Goal: Information Seeking & Learning: Obtain resource

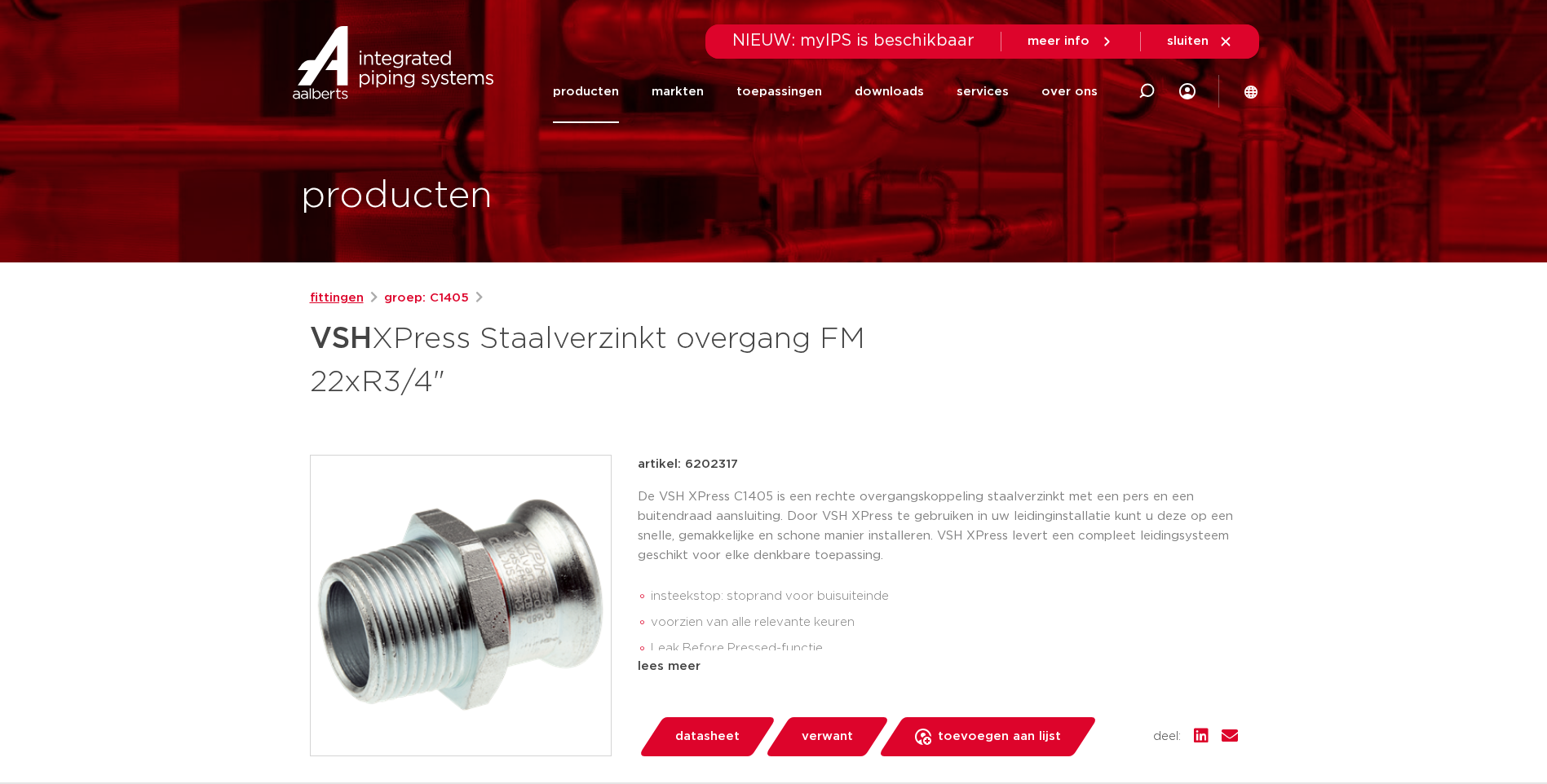
click at [322, 295] on link "fittingen" at bounding box center [336, 298] width 54 height 19
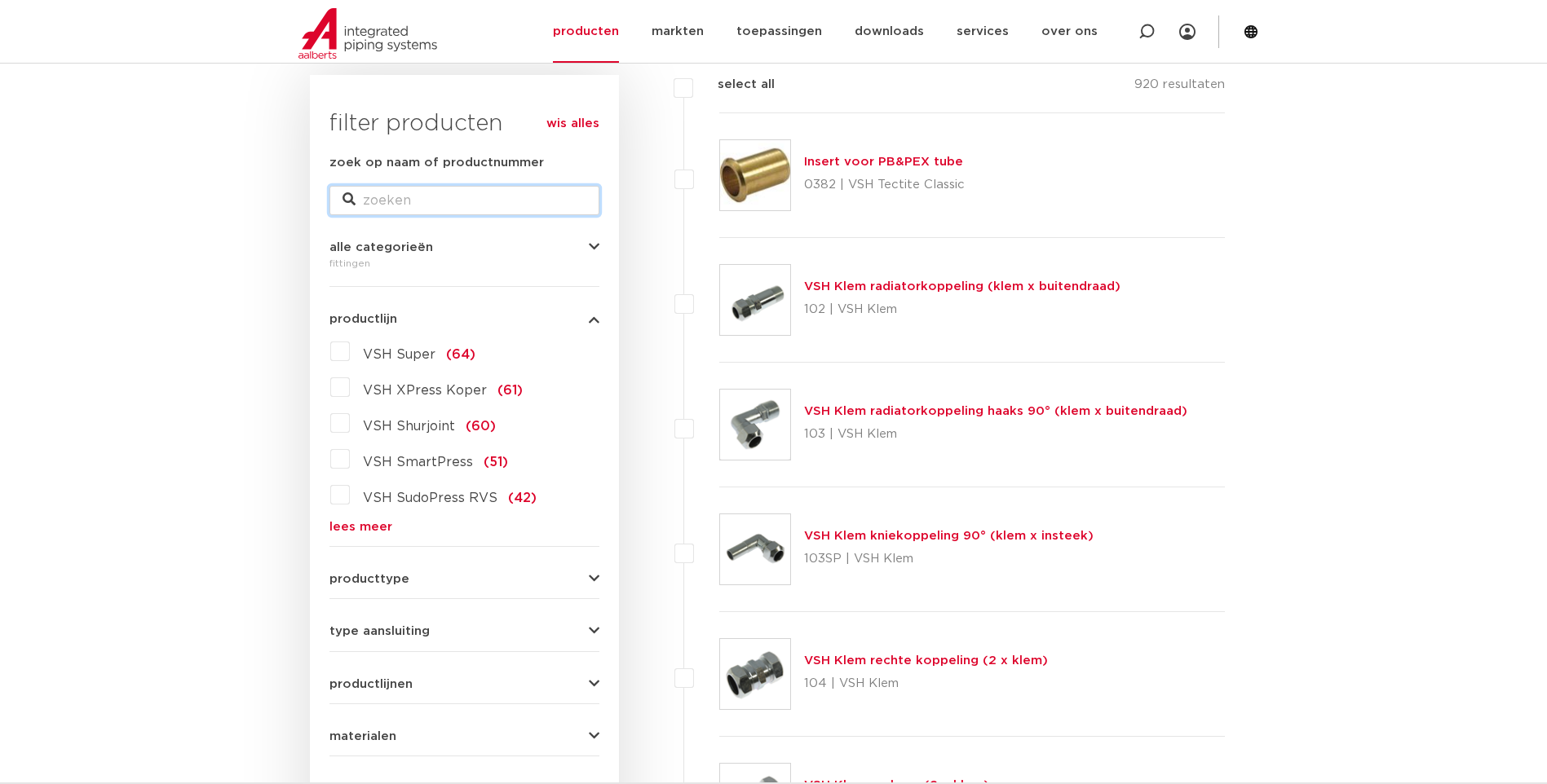
click at [461, 194] on input "zoek op naam of productnummer" at bounding box center [465, 200] width 270 height 29
type input "persbek"
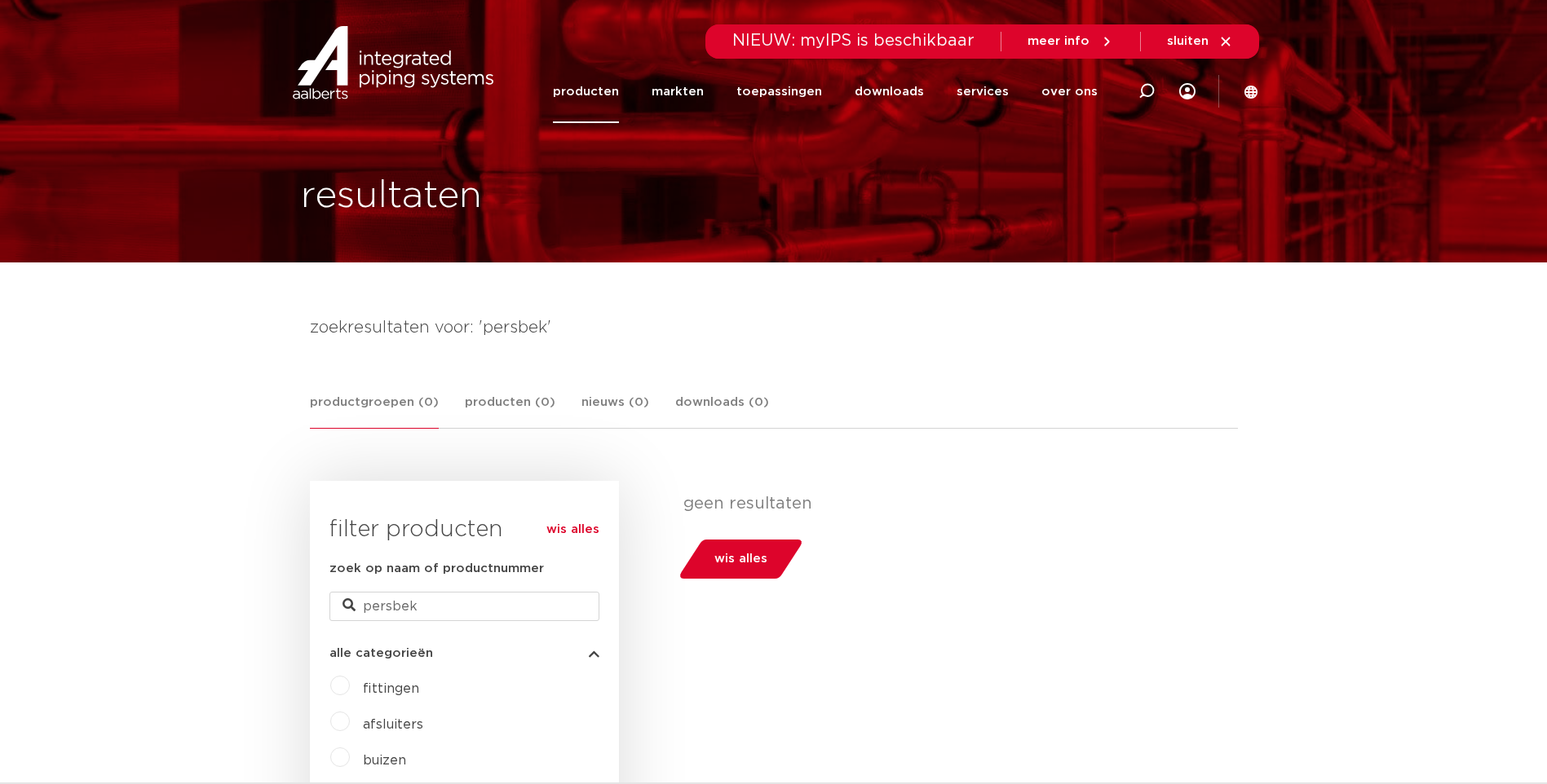
click at [612, 85] on link "producten" at bounding box center [586, 91] width 66 height 63
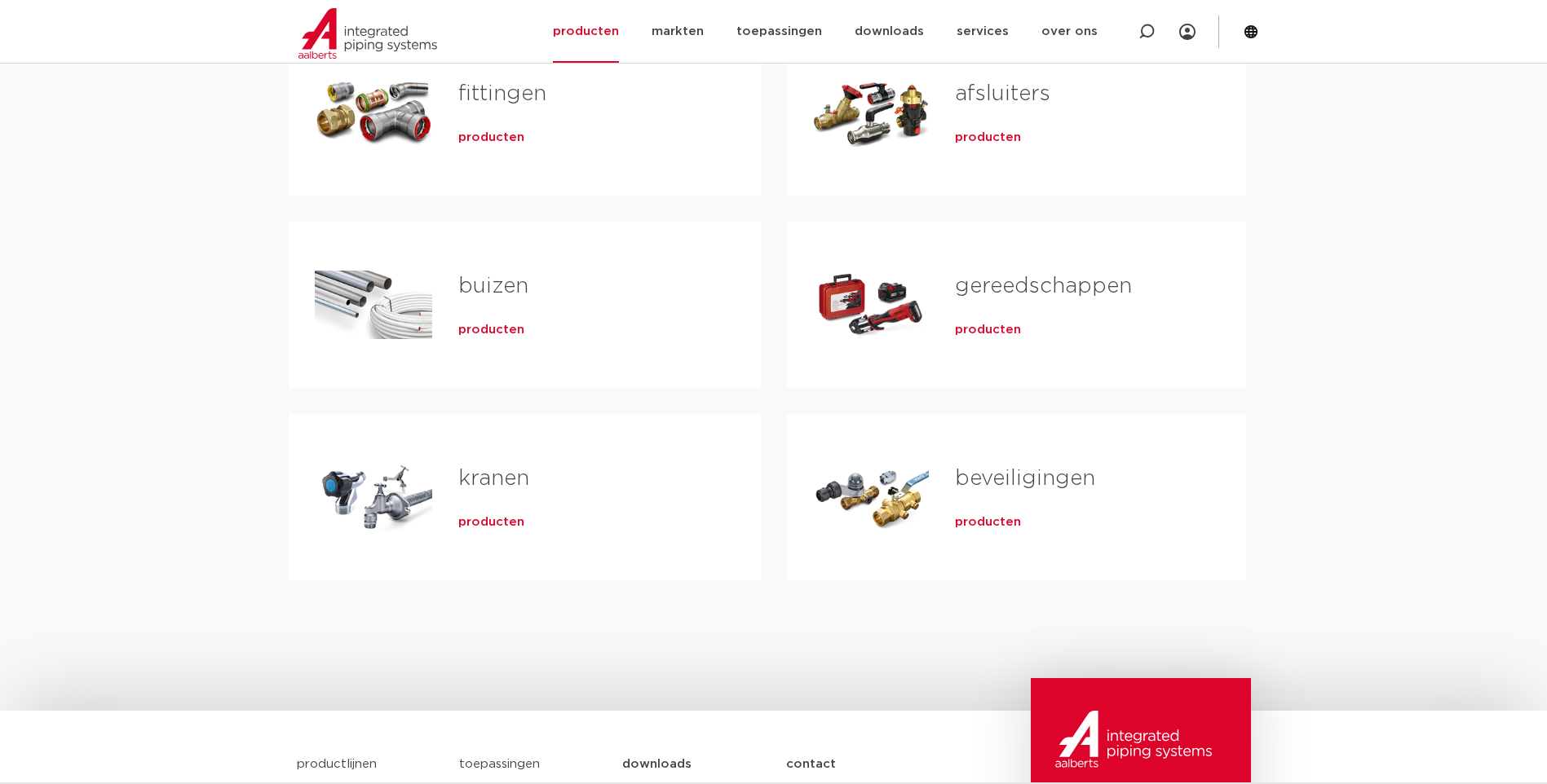
scroll to position [408, 0]
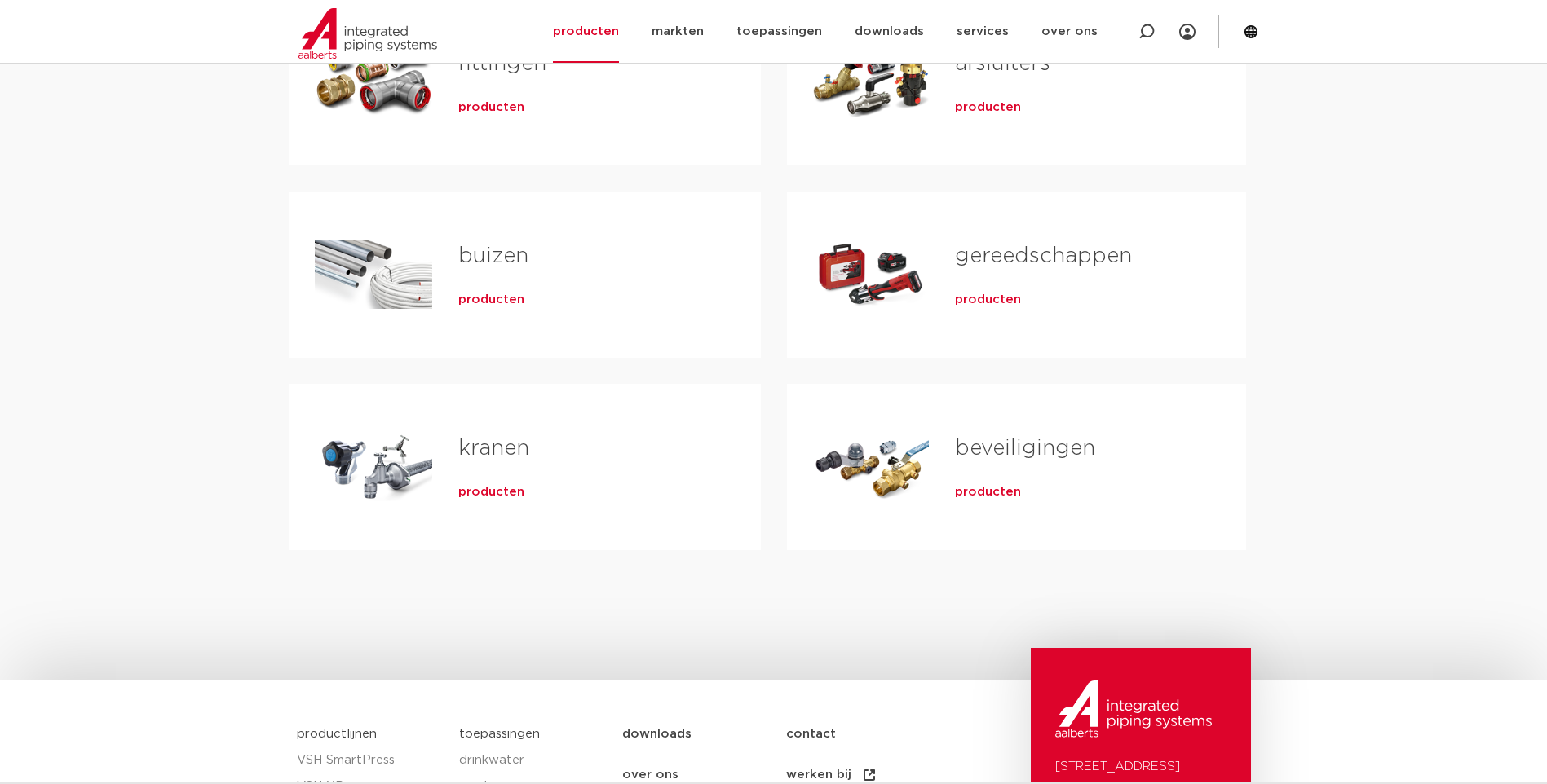
click at [1029, 273] on h2 "gereedschappen" at bounding box center [1074, 260] width 238 height 38
click at [967, 302] on span "producten" at bounding box center [987, 299] width 66 height 16
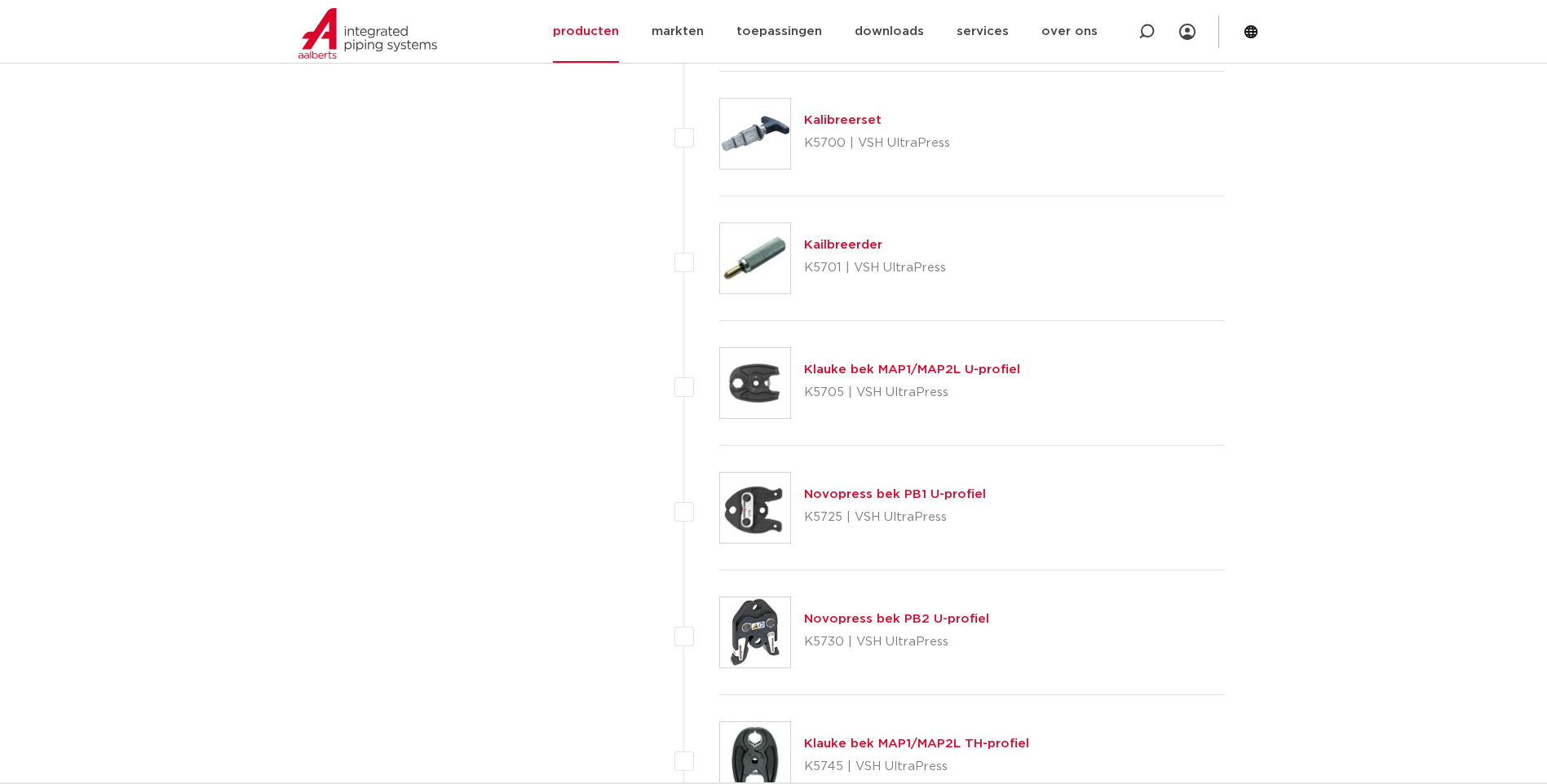
scroll to position [2282, 0]
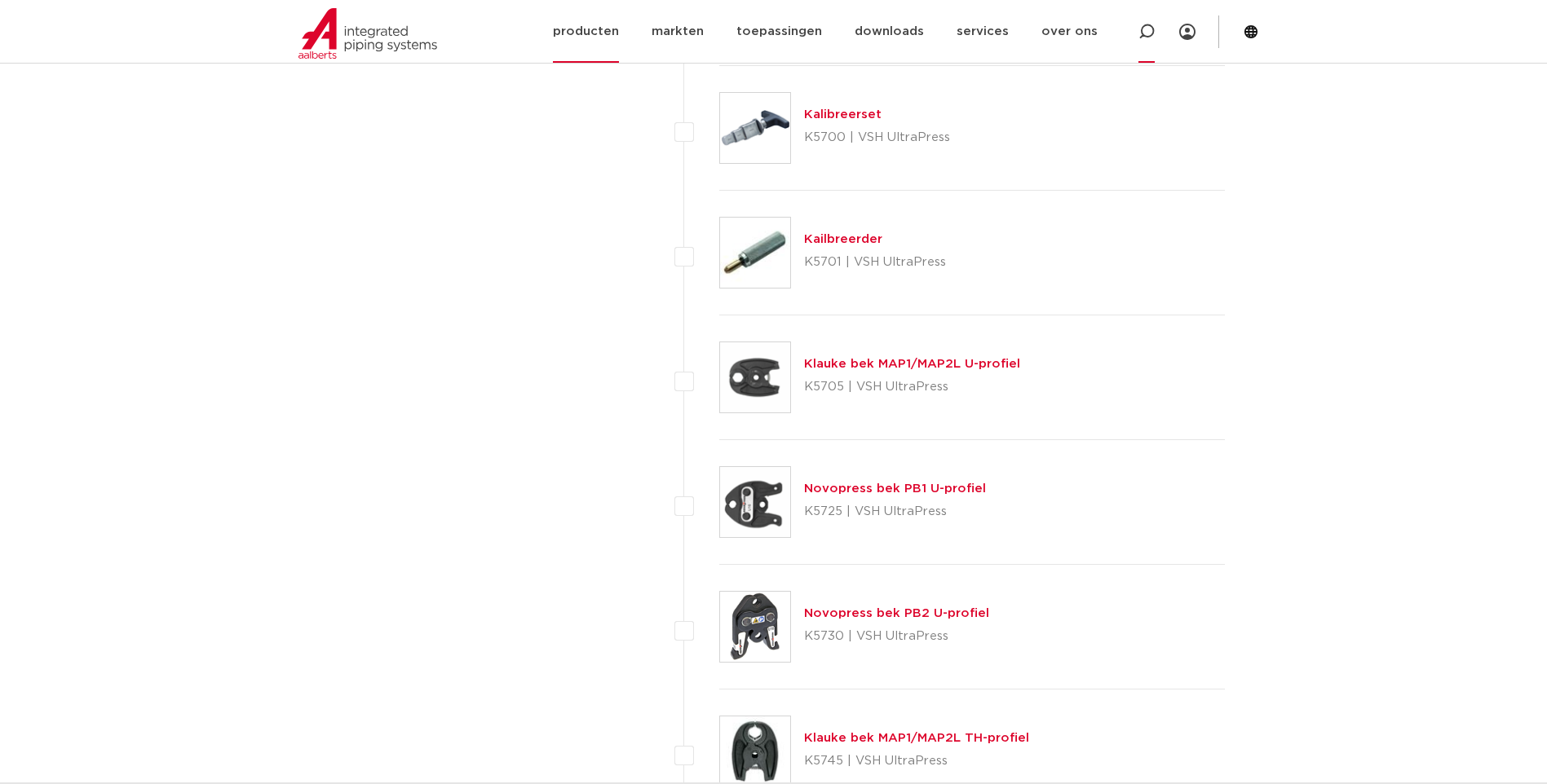
click at [1146, 26] on icon at bounding box center [1146, 31] width 16 height 16
type input "k5722"
click button "Zoeken" at bounding box center [0, 0] width 0 height 0
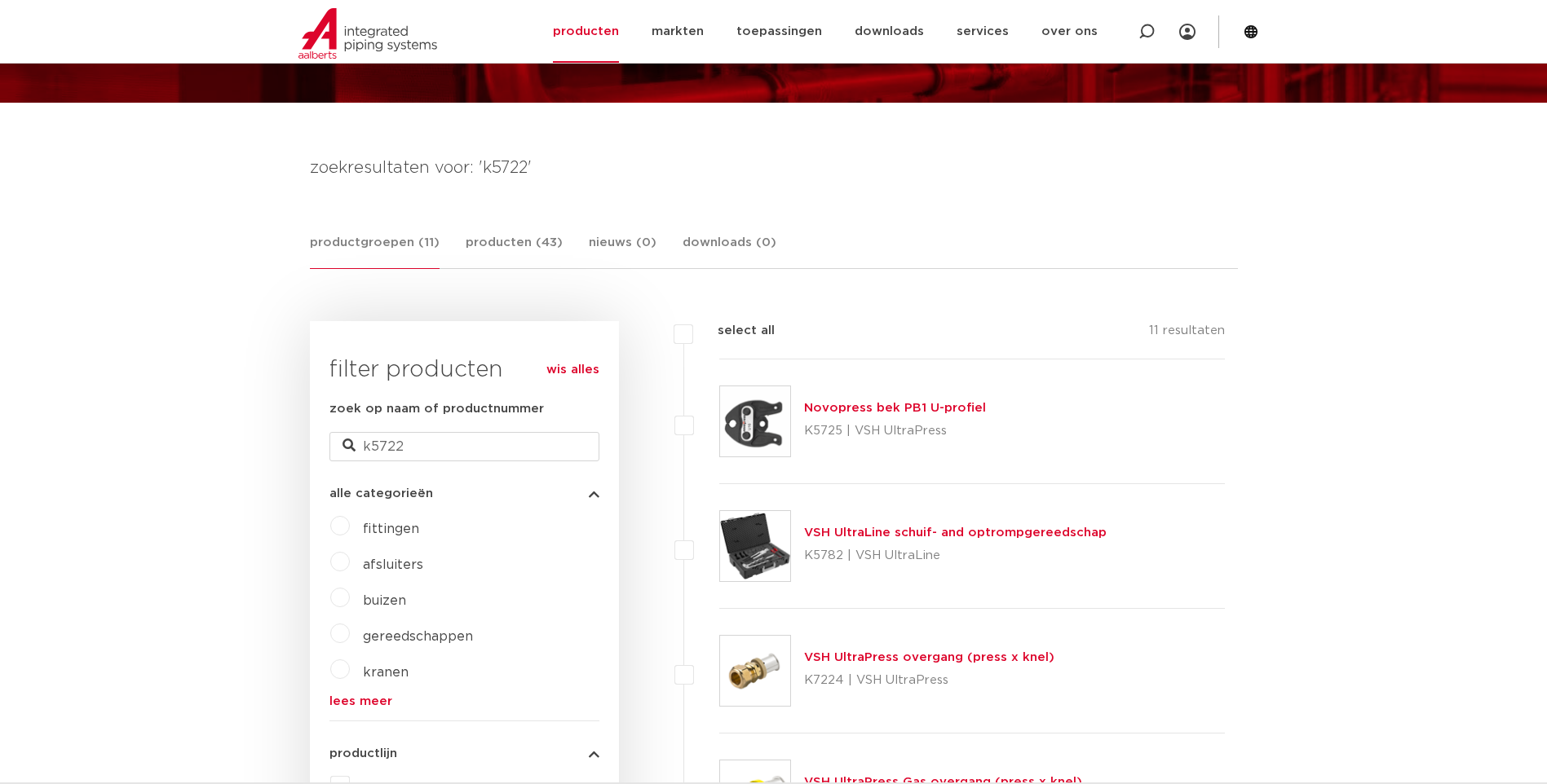
scroll to position [140, 0]
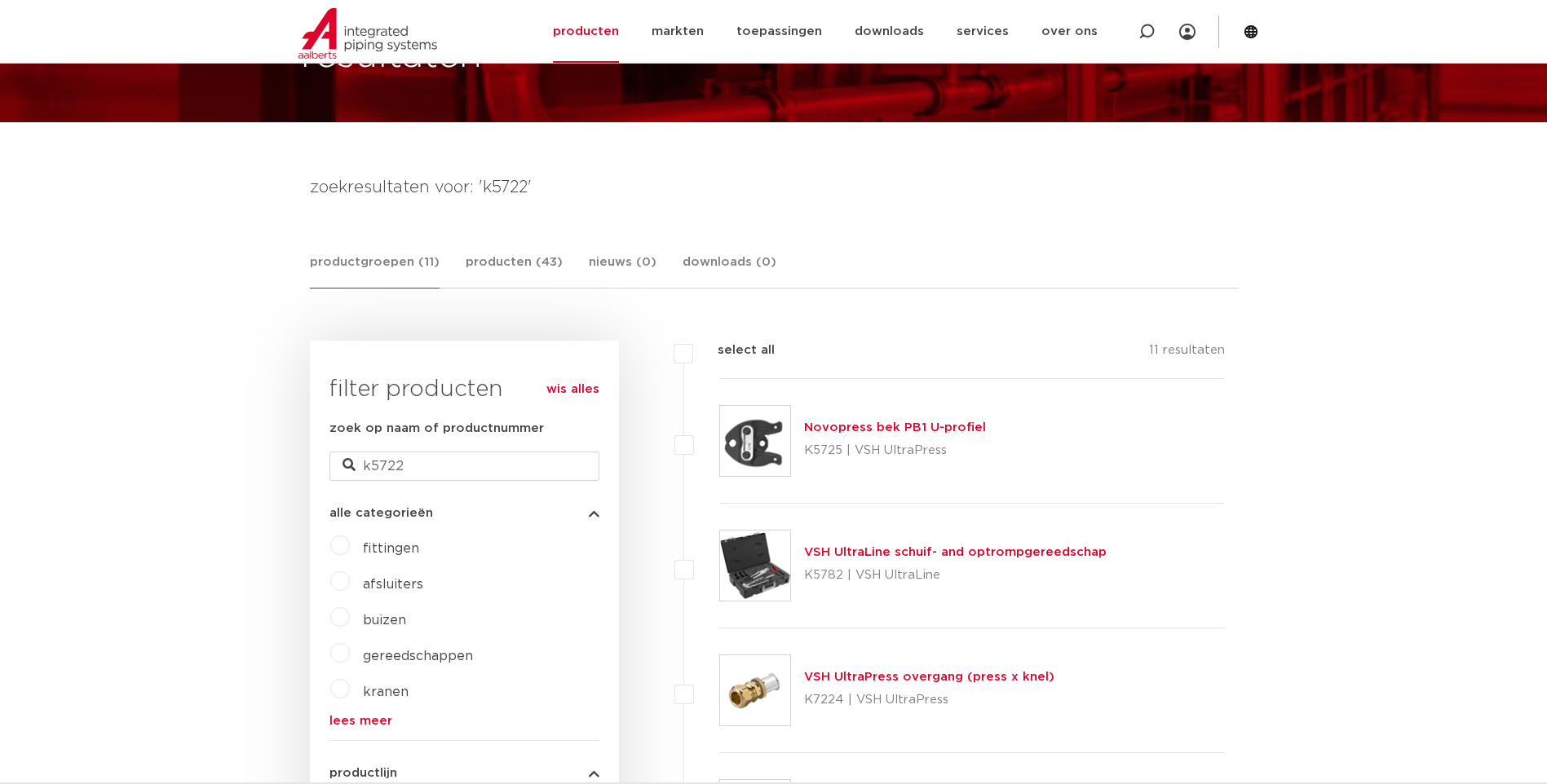
click at [822, 428] on link "Novopress bek PB1 U-profiel" at bounding box center [894, 427] width 182 height 13
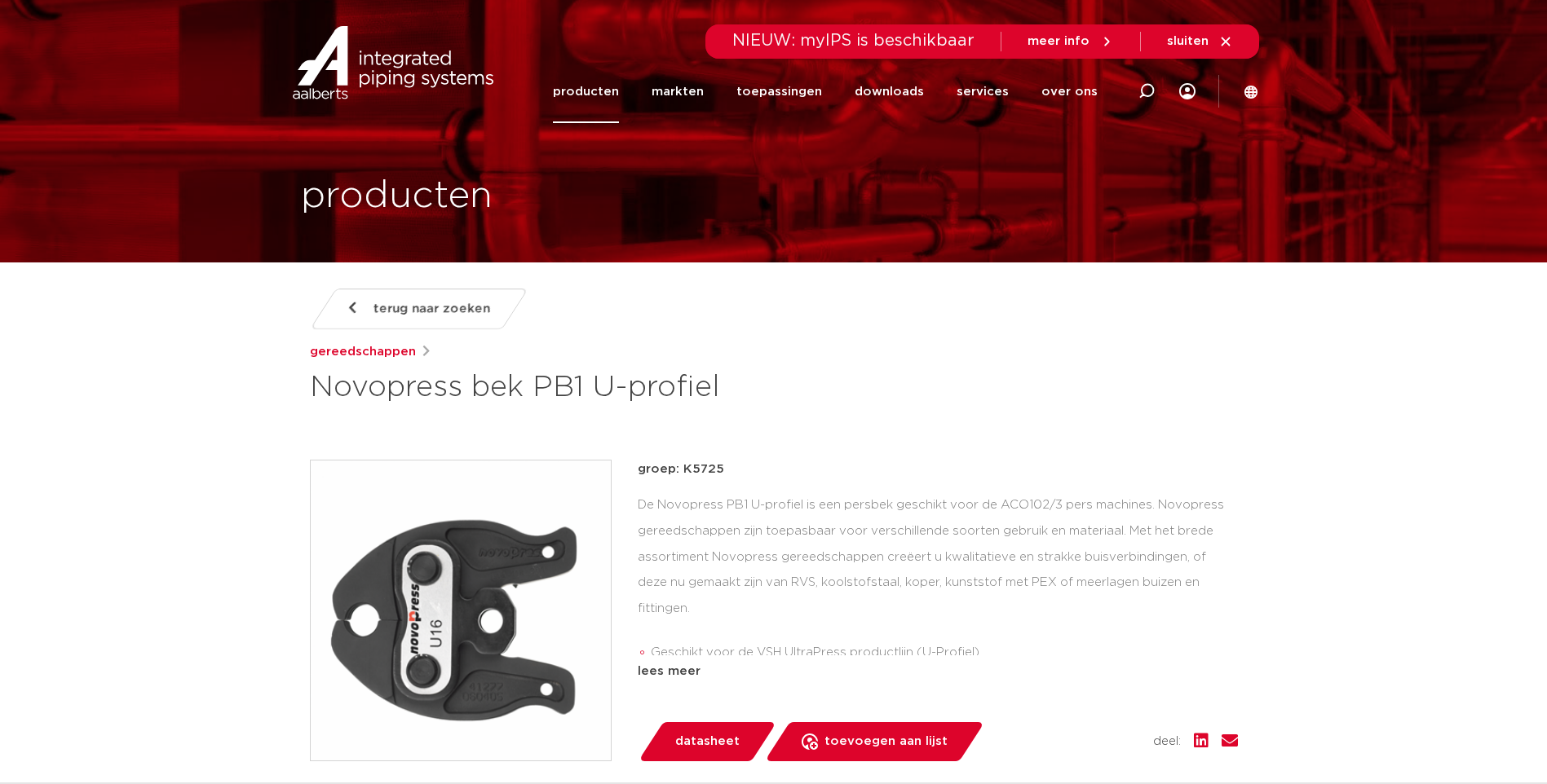
click at [590, 89] on link "producten" at bounding box center [586, 91] width 66 height 63
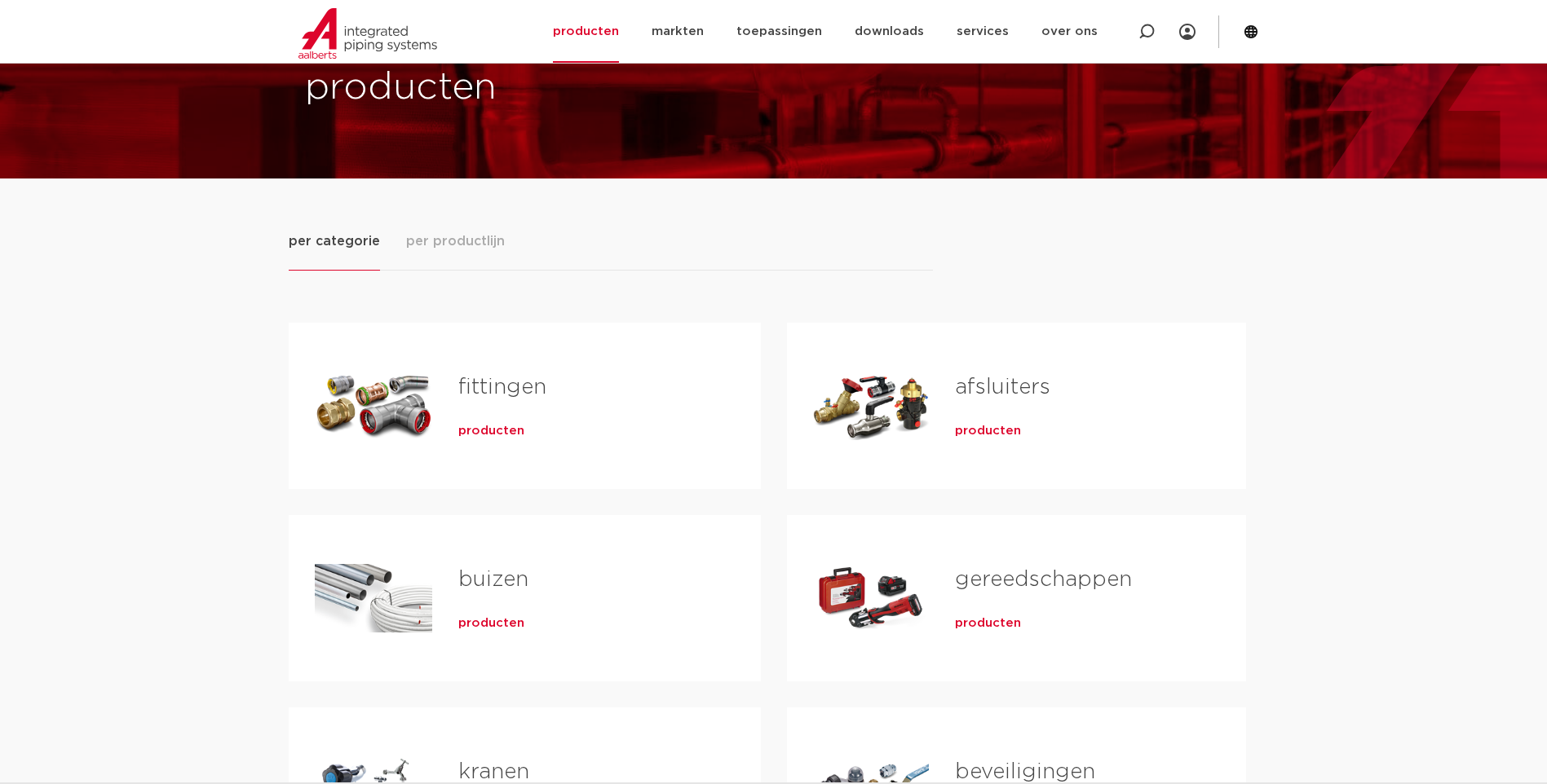
scroll to position [163, 0]
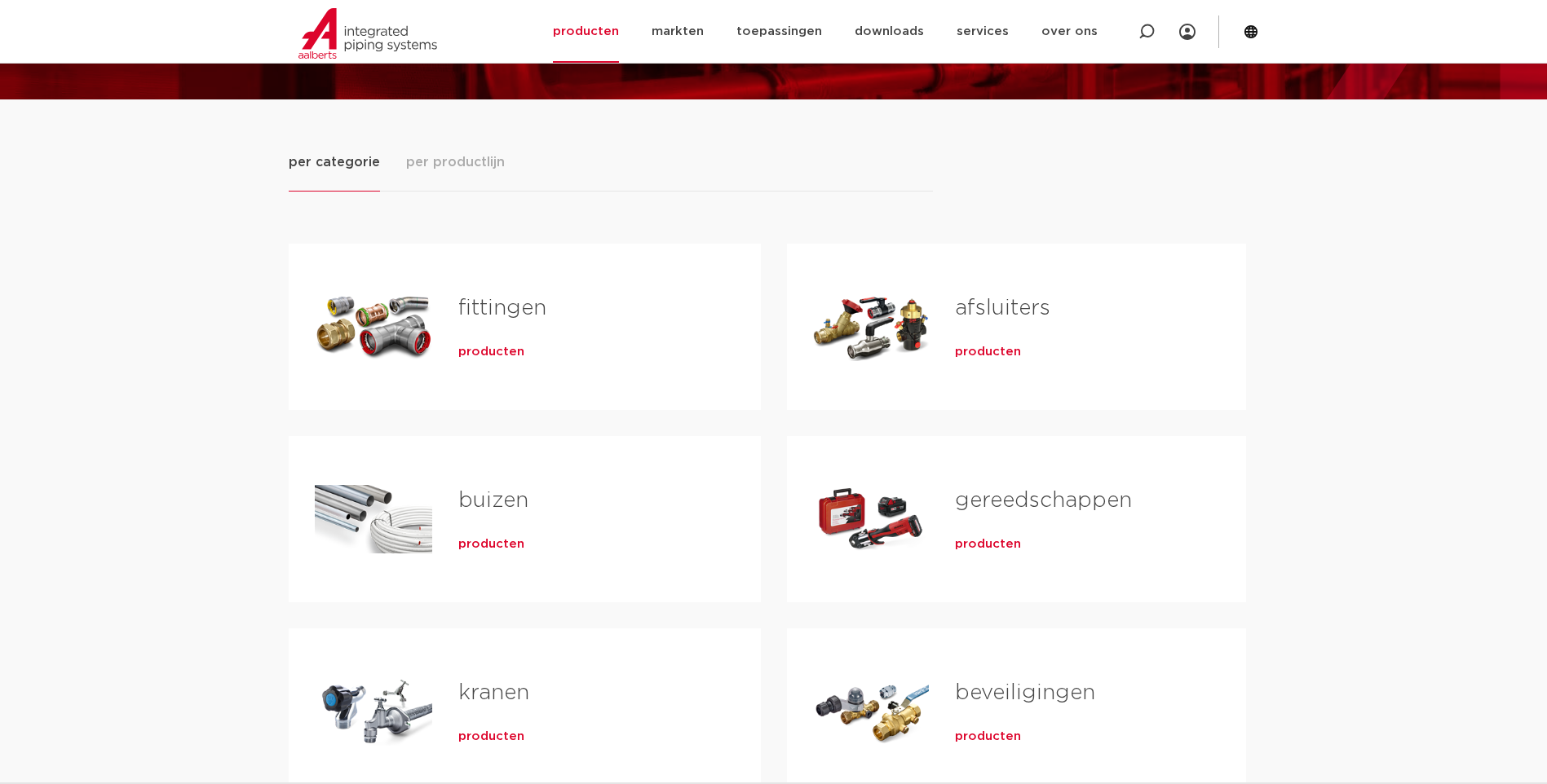
click at [976, 545] on span "producten" at bounding box center [987, 543] width 66 height 16
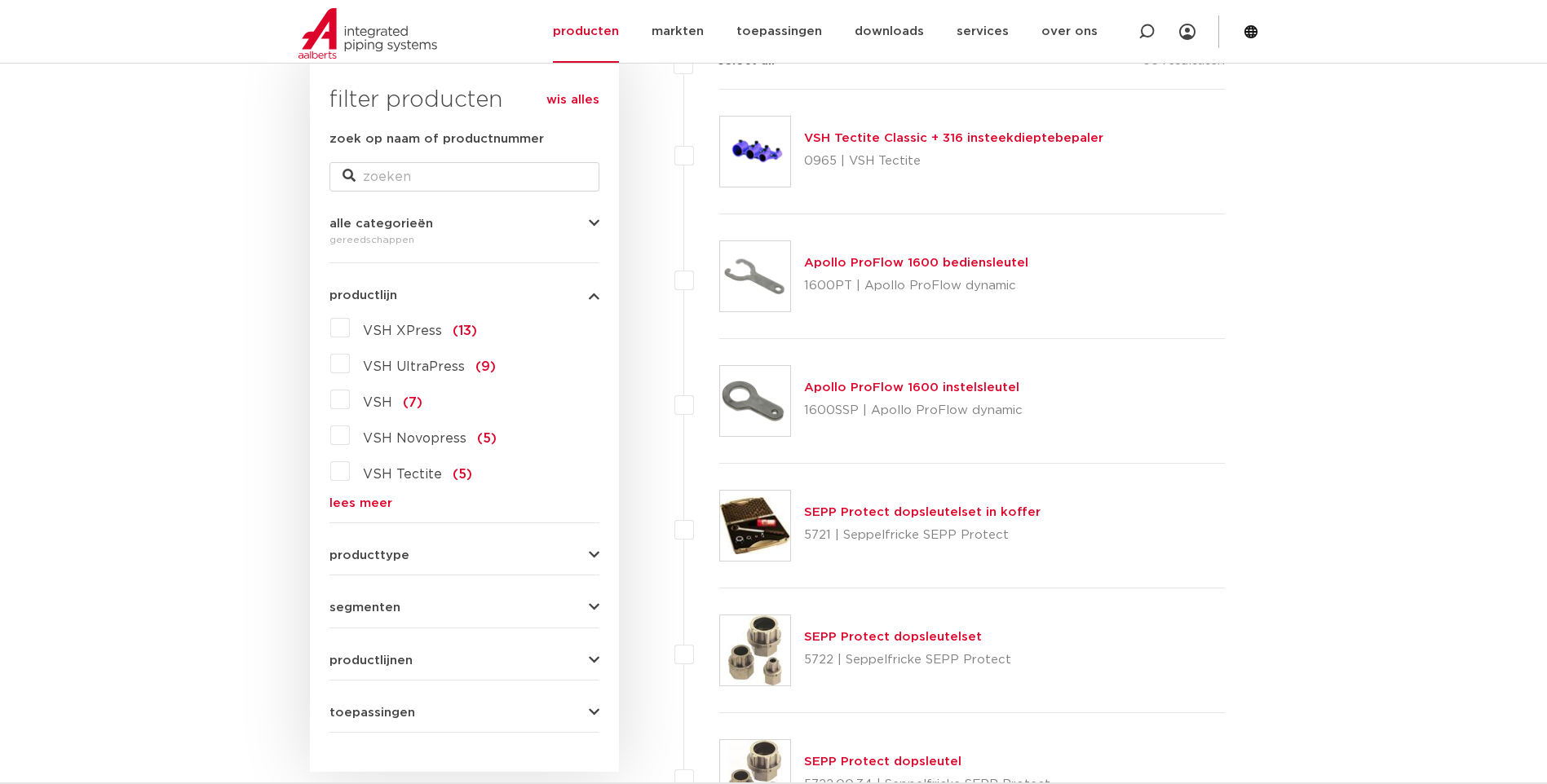
scroll to position [304, 0]
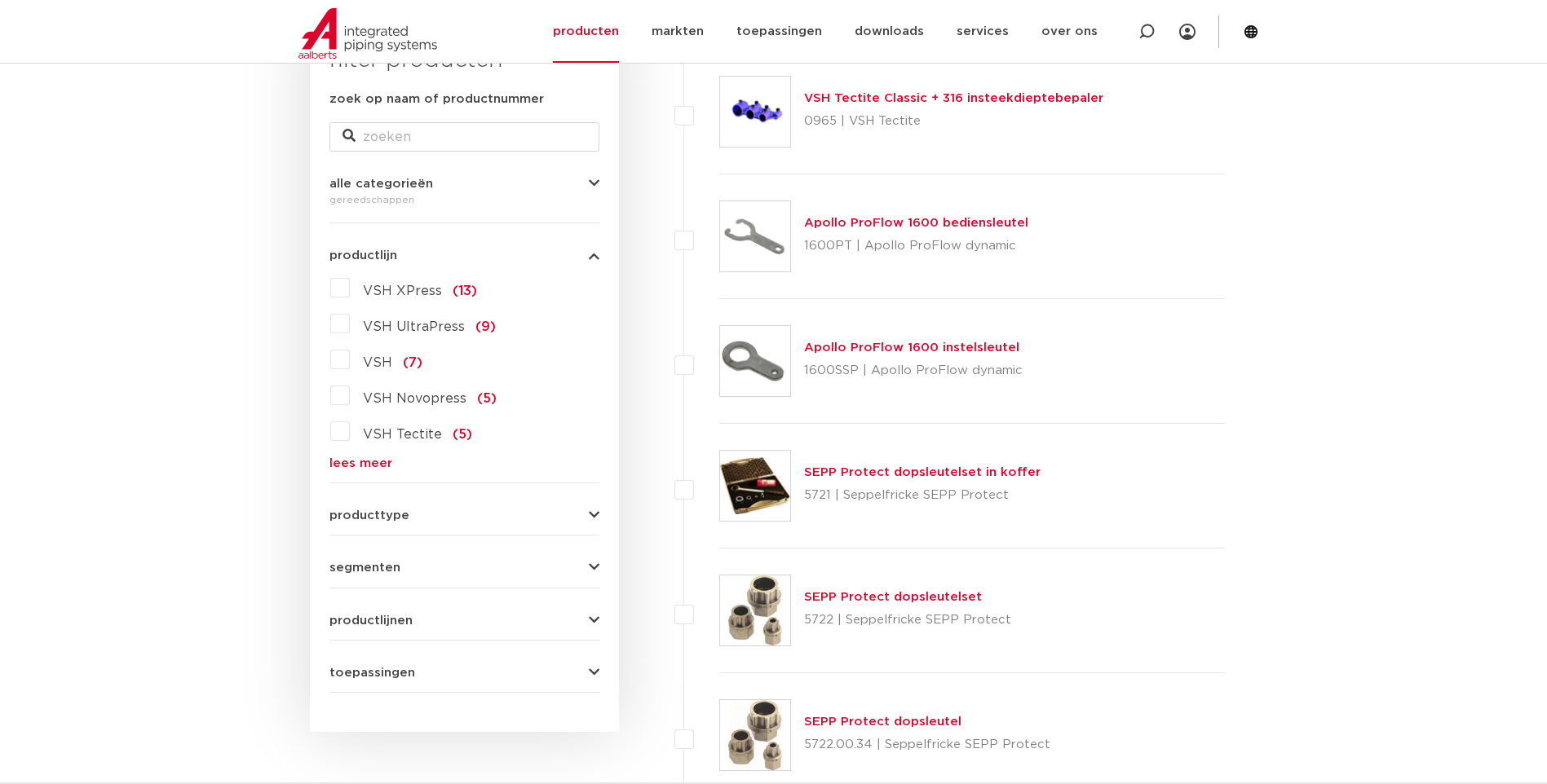
click at [591, 623] on icon "button" at bounding box center [594, 620] width 11 height 13
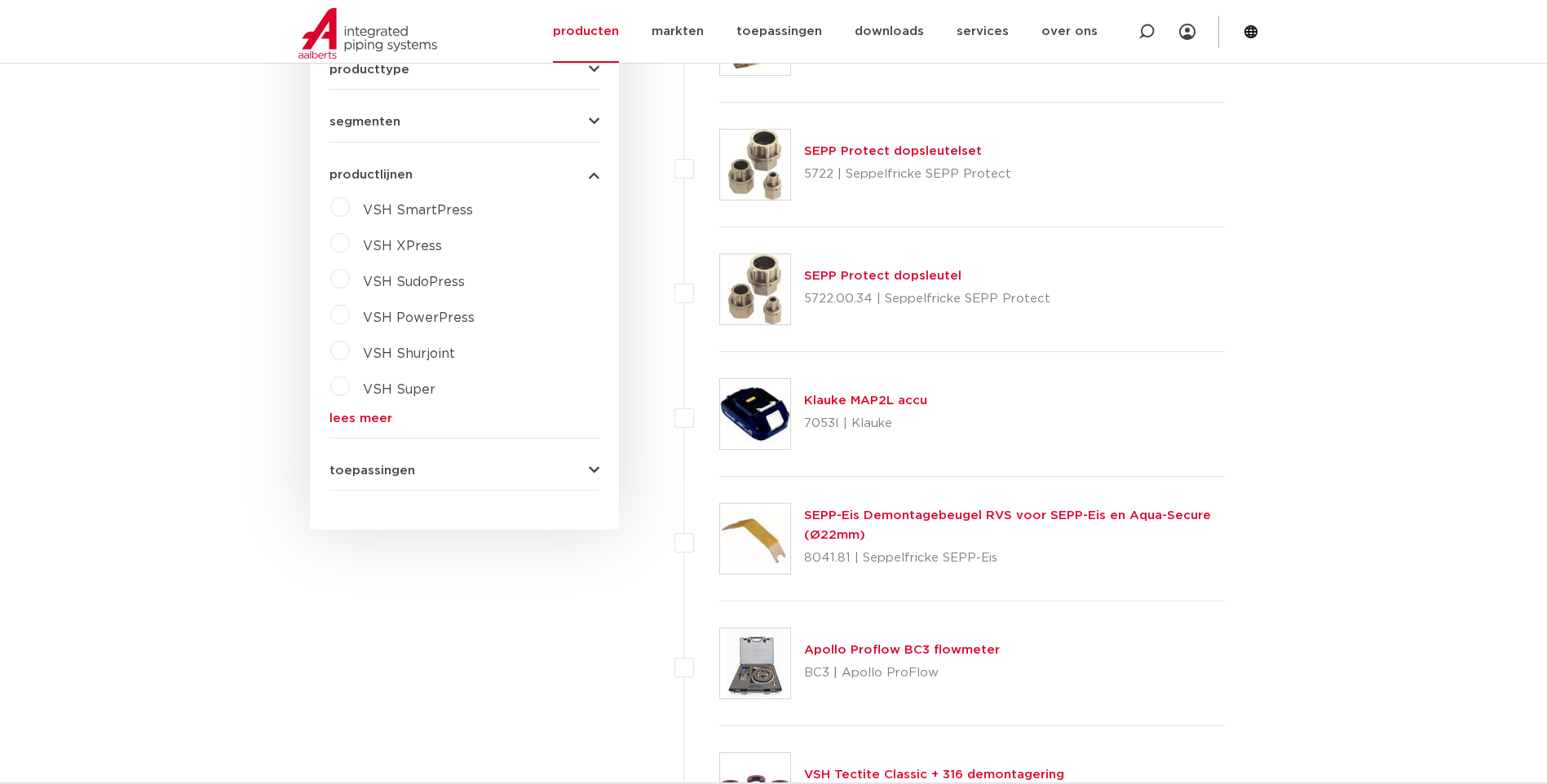
scroll to position [792, 0]
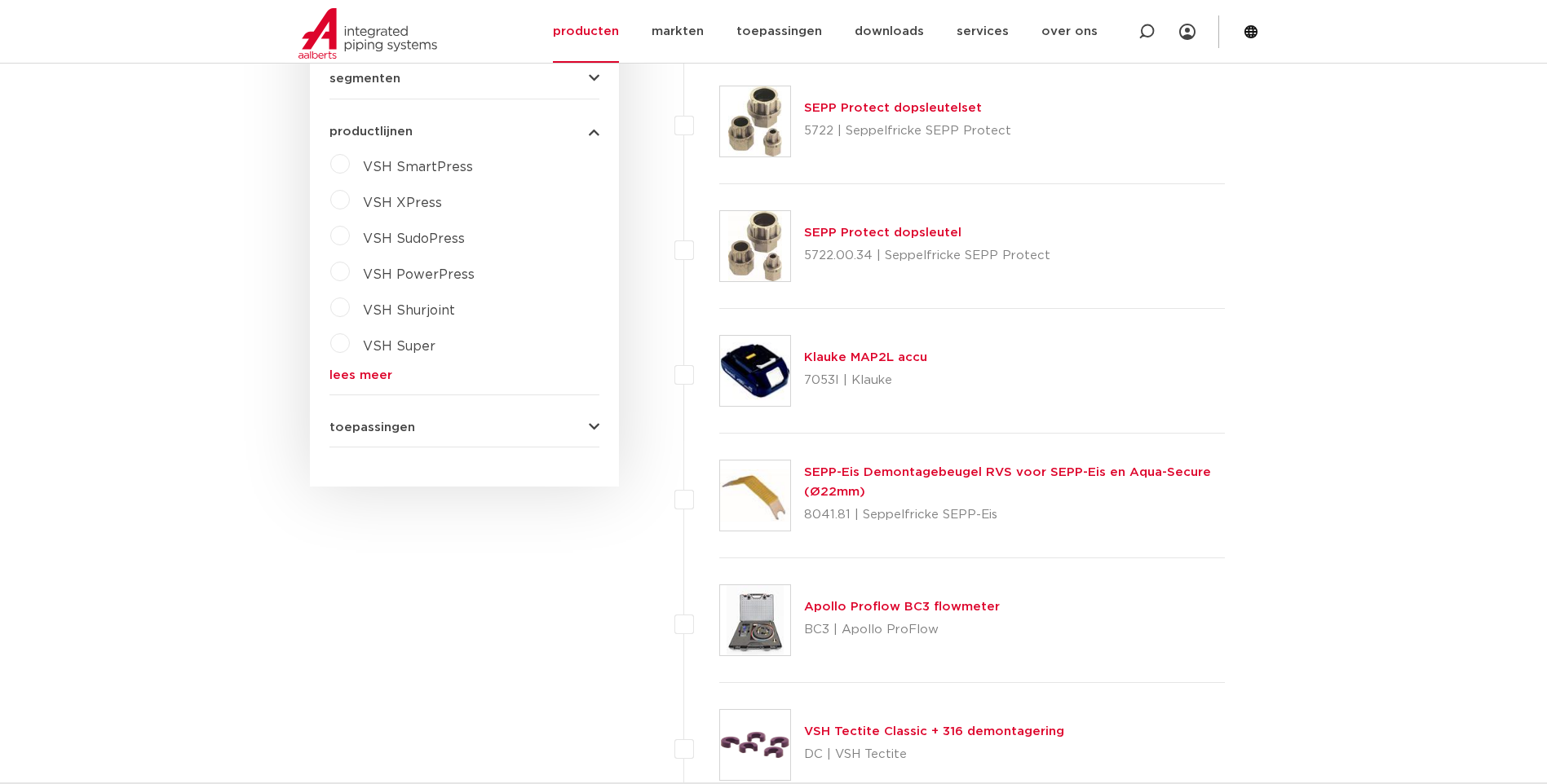
click at [599, 426] on div "wis alles filter producten zoek op naam of productnummer alle categorieën geree…" at bounding box center [464, 5] width 309 height 964
click at [593, 426] on icon "button" at bounding box center [594, 427] width 11 height 13
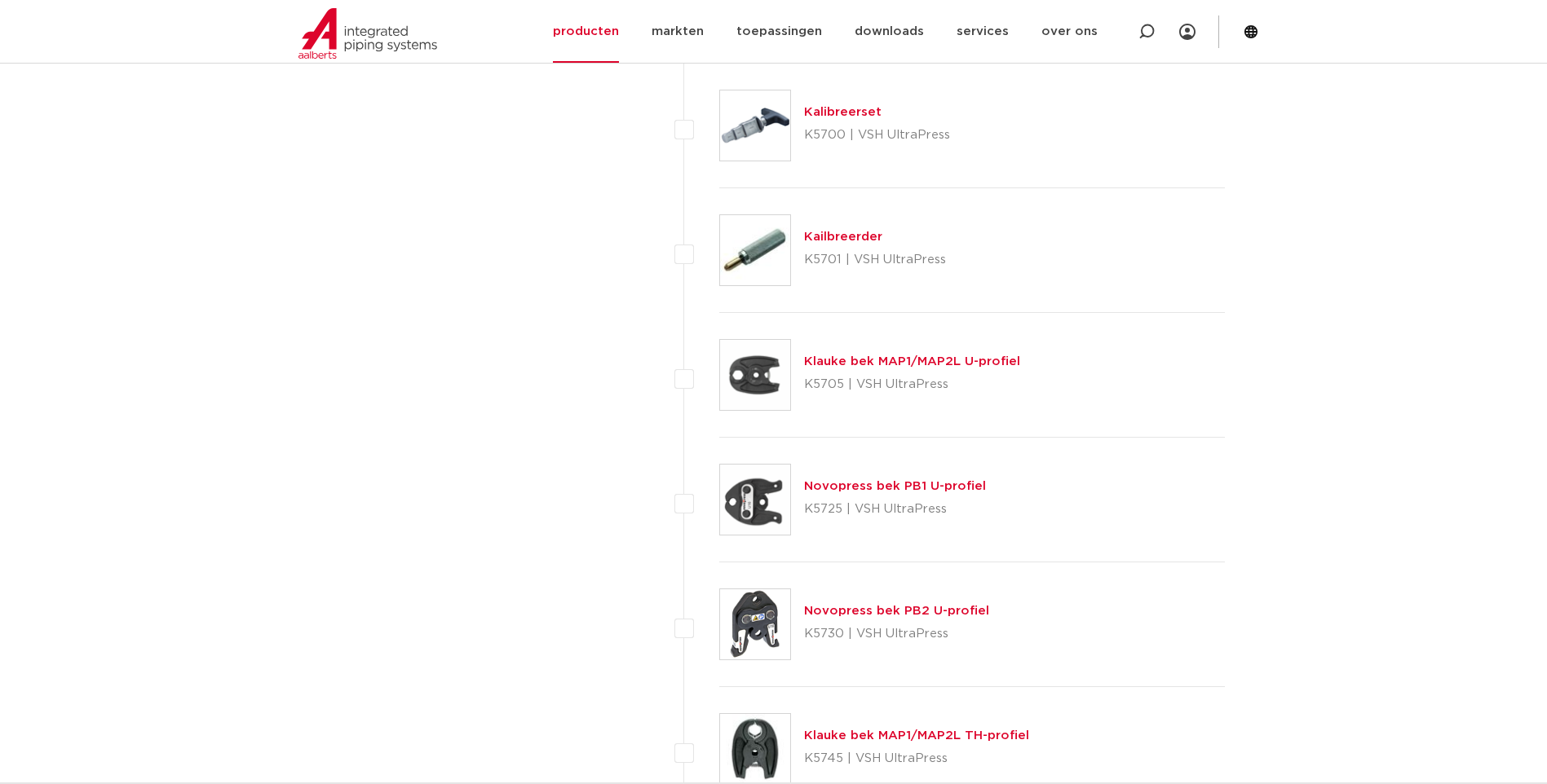
scroll to position [2259, 0]
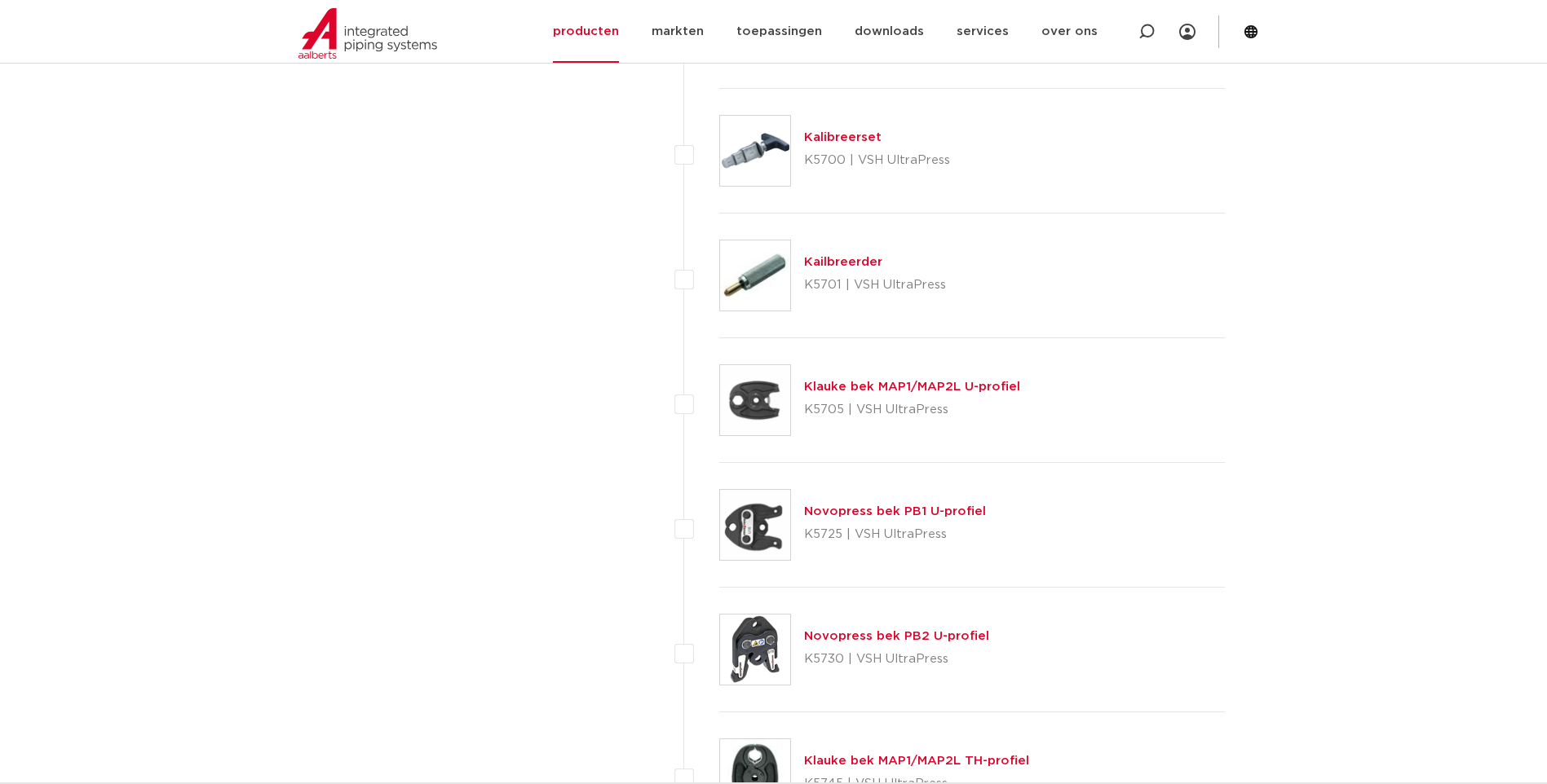
click at [836, 516] on link "Novopress bek PB1 U-profiel" at bounding box center [894, 511] width 182 height 13
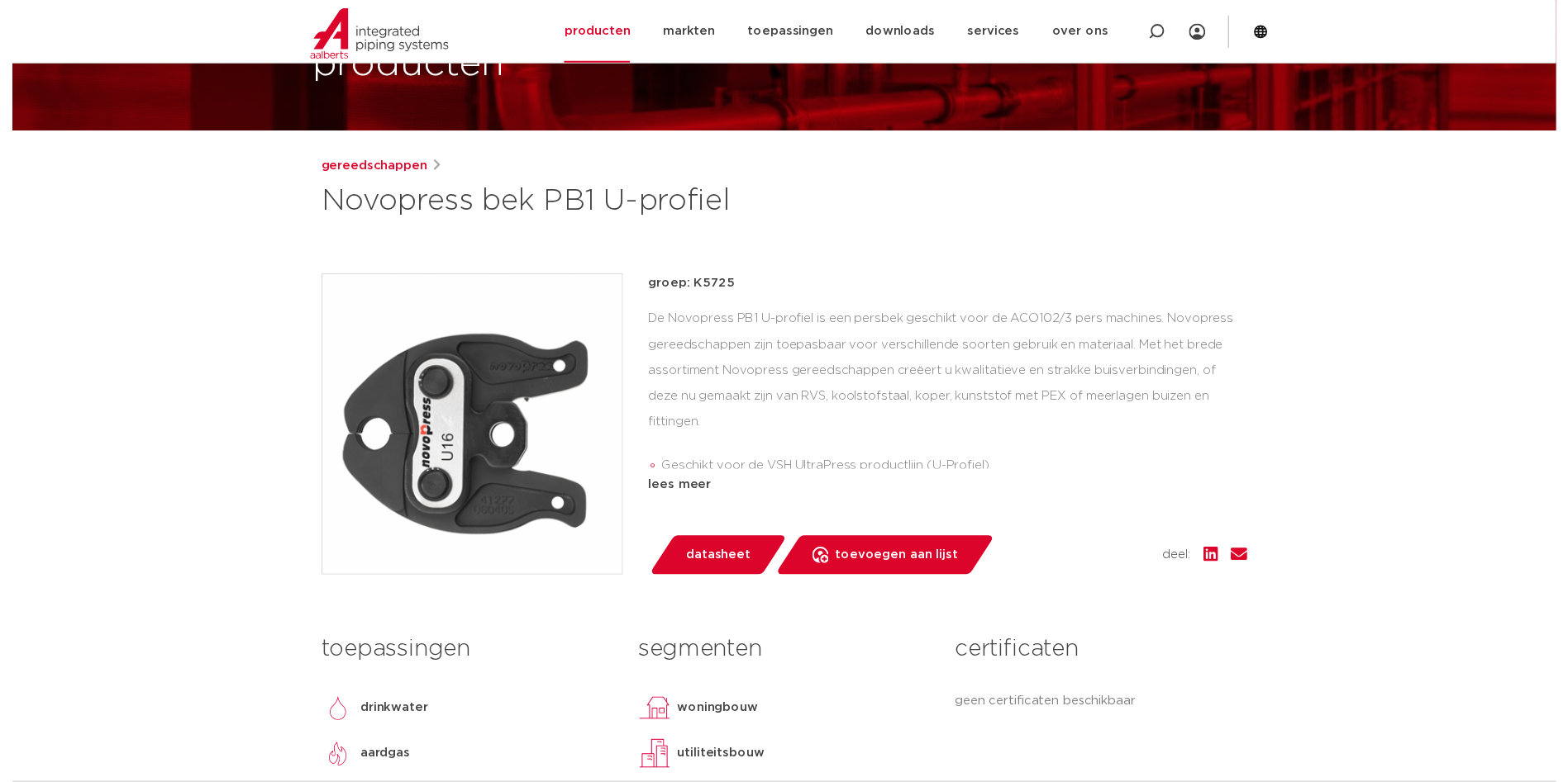
scroll to position [82, 0]
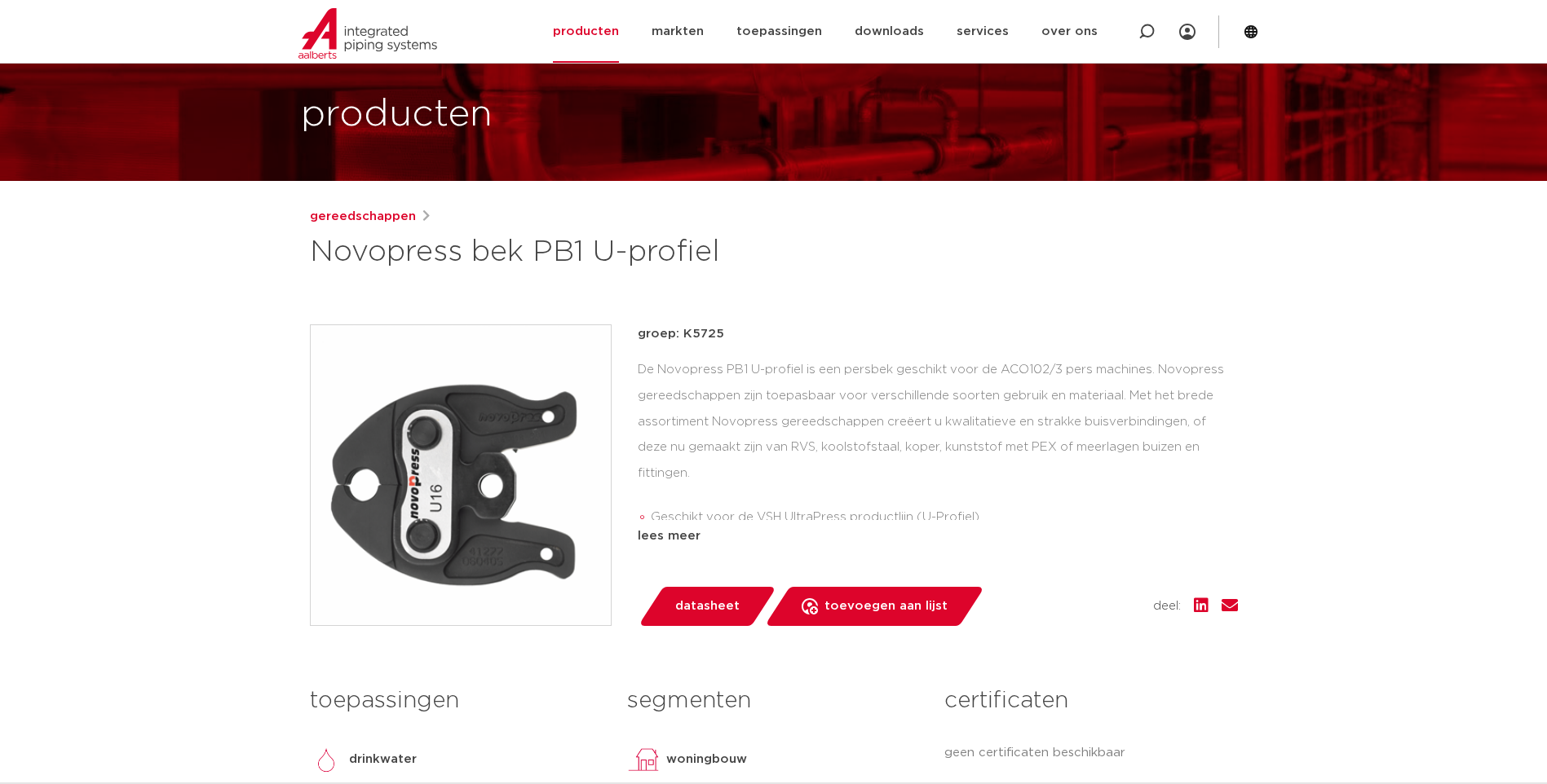
click at [695, 614] on span "datasheet" at bounding box center [707, 605] width 65 height 26
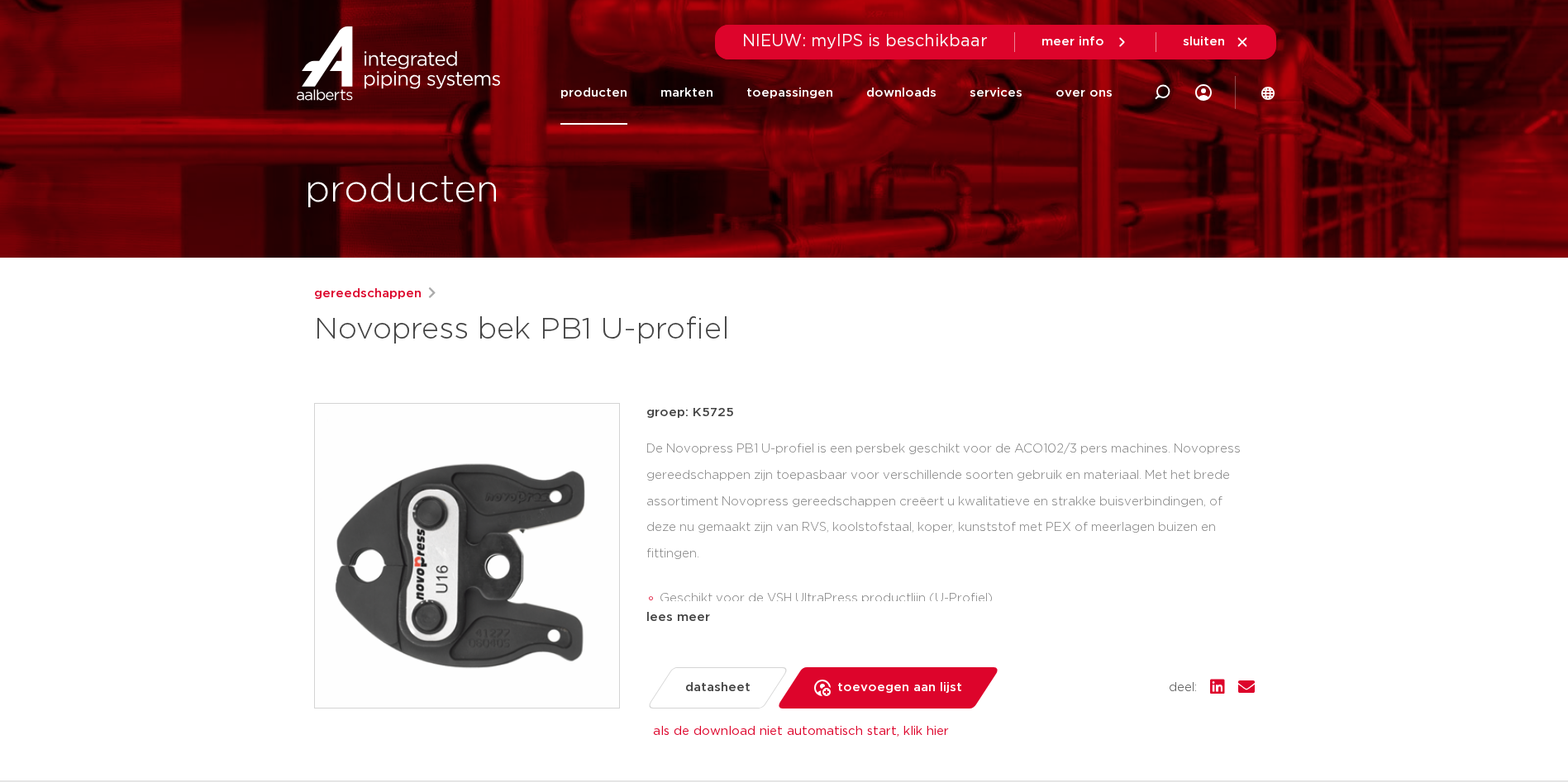
scroll to position [0, 0]
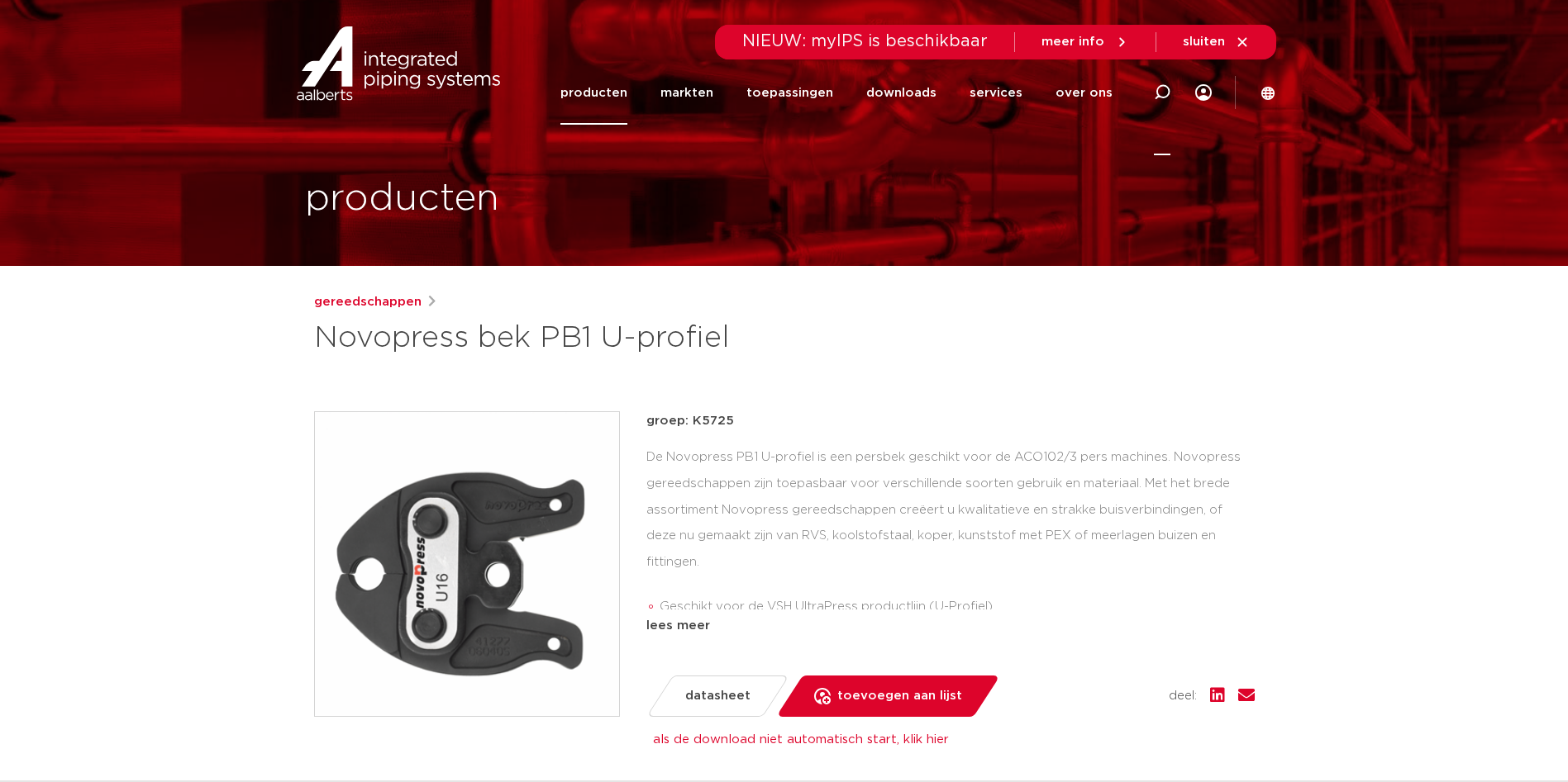
click at [1163, 91] on icon at bounding box center [1162, 92] width 16 height 16
type input "0010457104"
click button "Zoeken" at bounding box center [0, 0] width 0 height 0
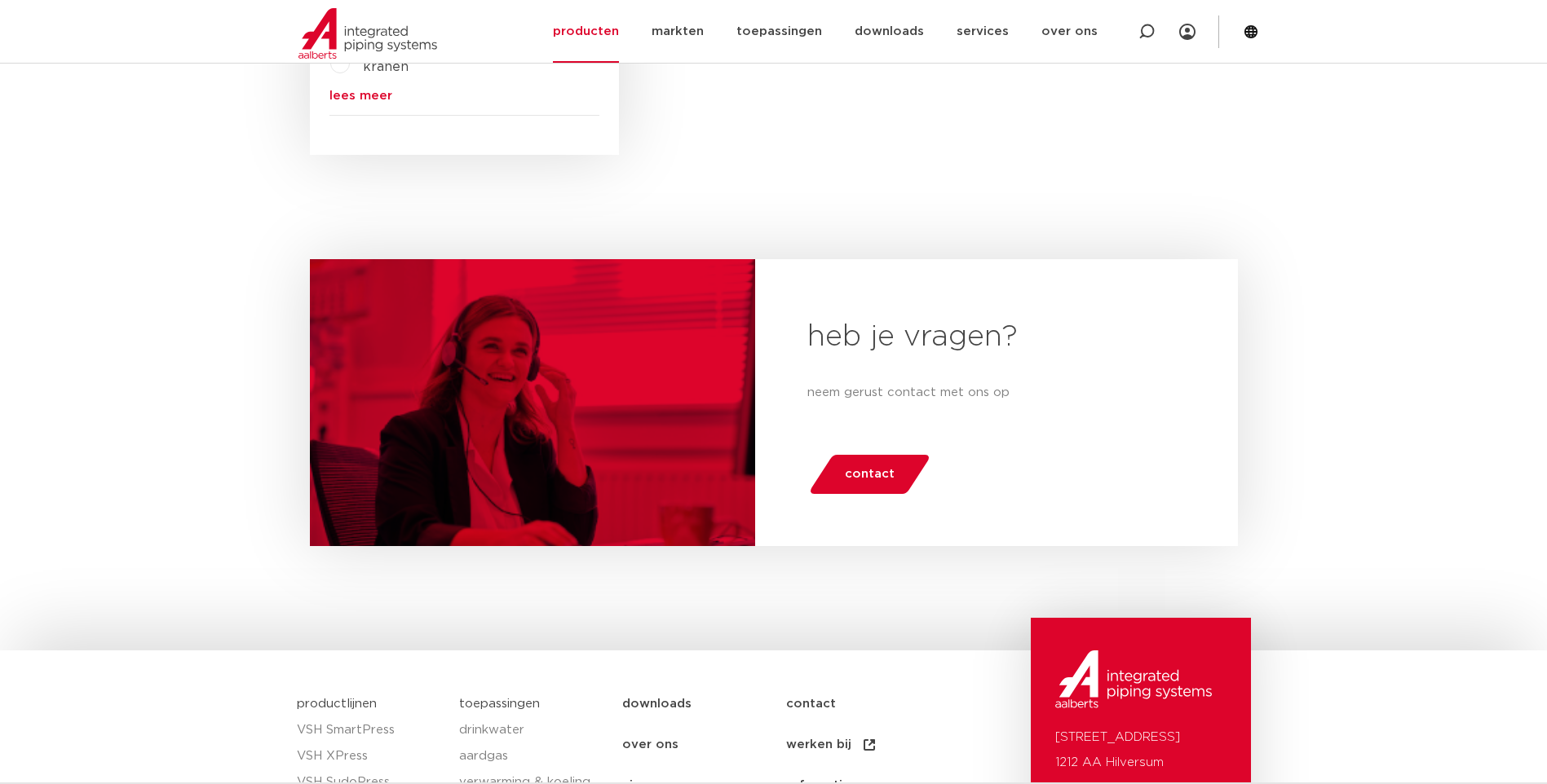
scroll to position [358, 0]
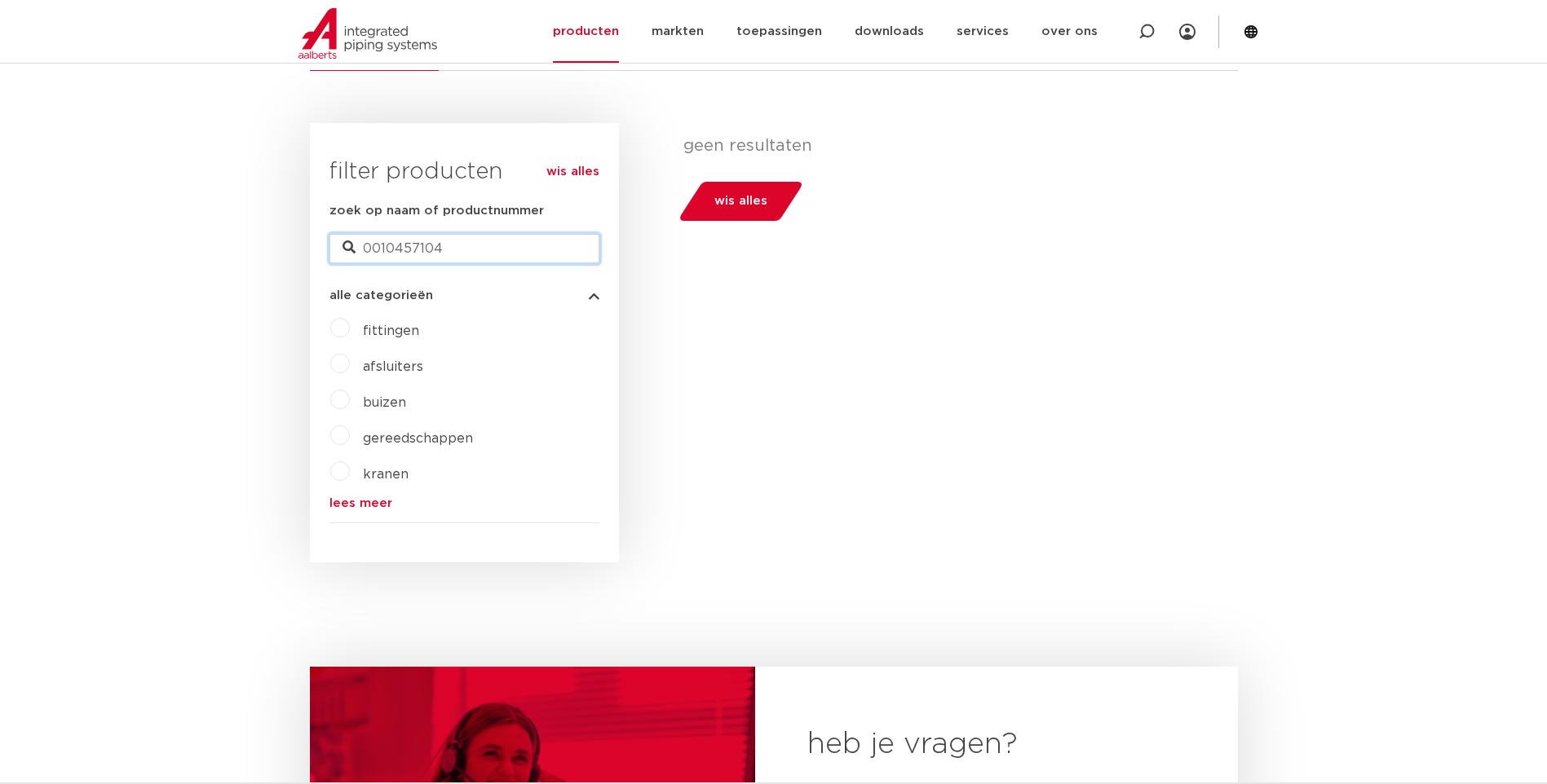
drag, startPoint x: 475, startPoint y: 245, endPoint x: 181, endPoint y: 262, distance: 294.5
click at [181, 262] on body "Zoeken NIEUW: myIPS is beschikbaar meer info sluiten producten markten toepassi…" at bounding box center [774, 577] width 1547 height 1870
type input "6205672"
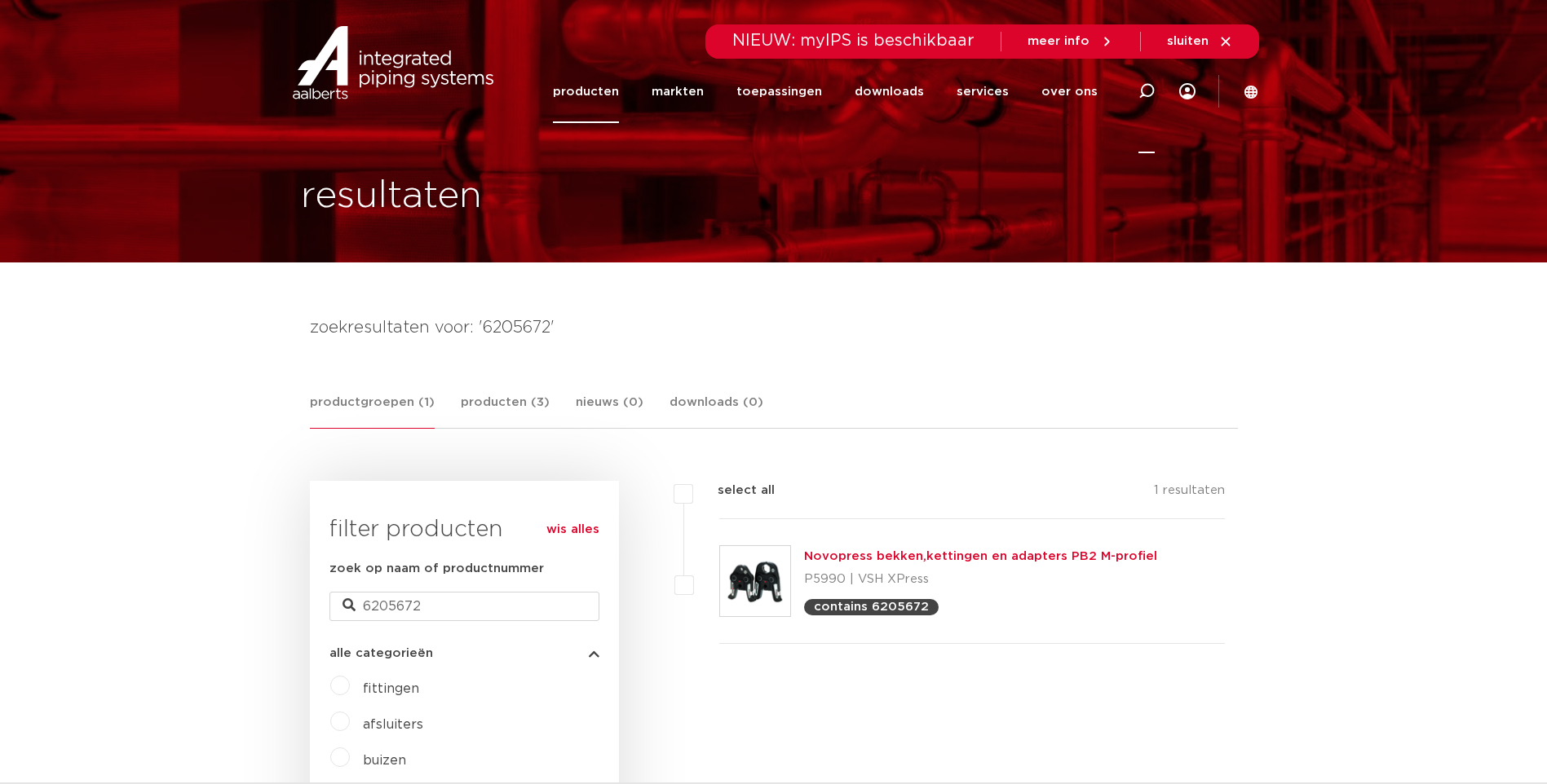
click at [1154, 89] on icon at bounding box center [1146, 91] width 19 height 19
type input "novopress bekken"
click button "Zoeken" at bounding box center [0, 0] width 0 height 0
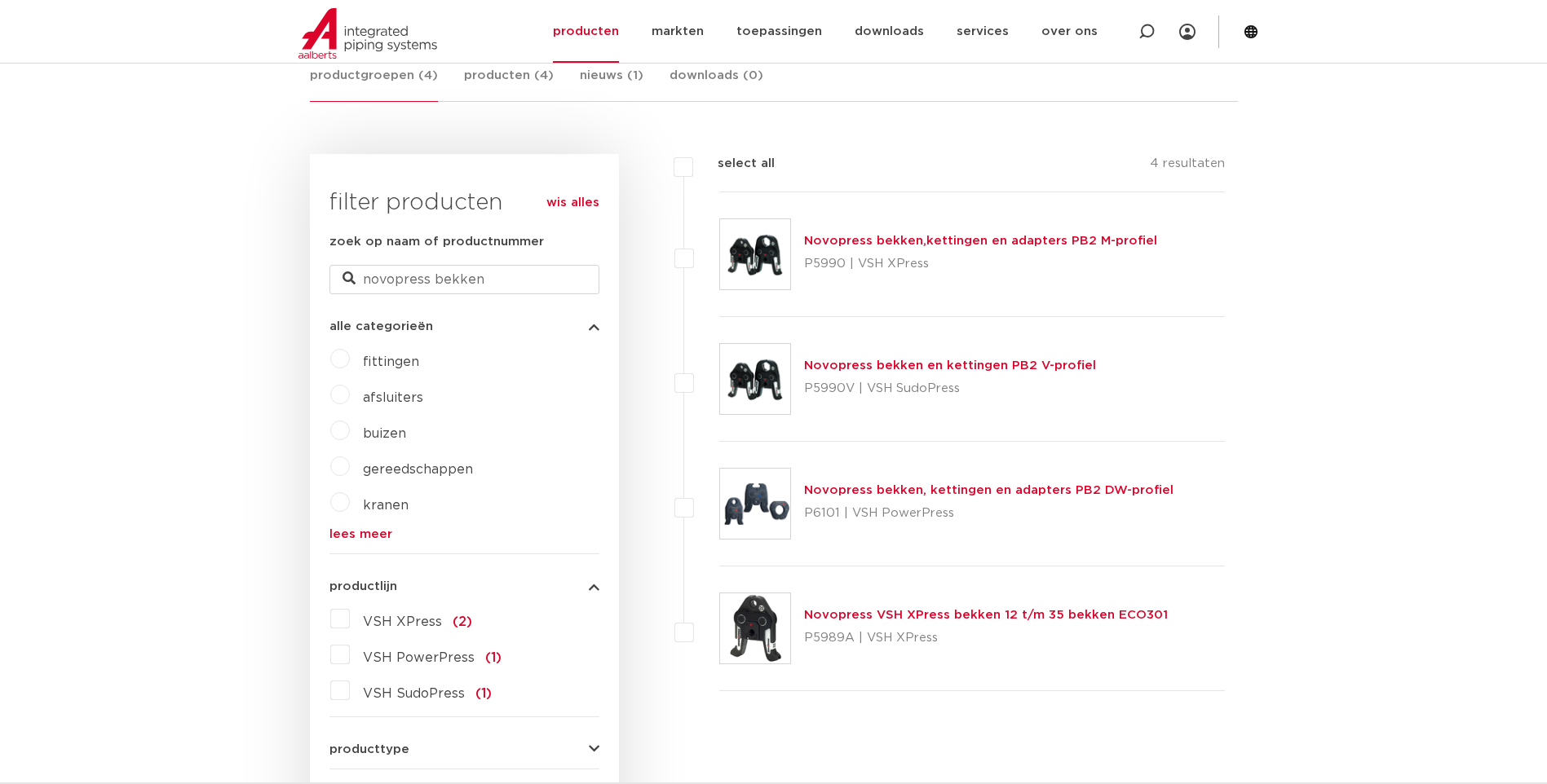
scroll to position [326, 0]
click at [891, 240] on link "Novopress bekken,kettingen en adapters PB2 M-profiel" at bounding box center [980, 241] width 353 height 13
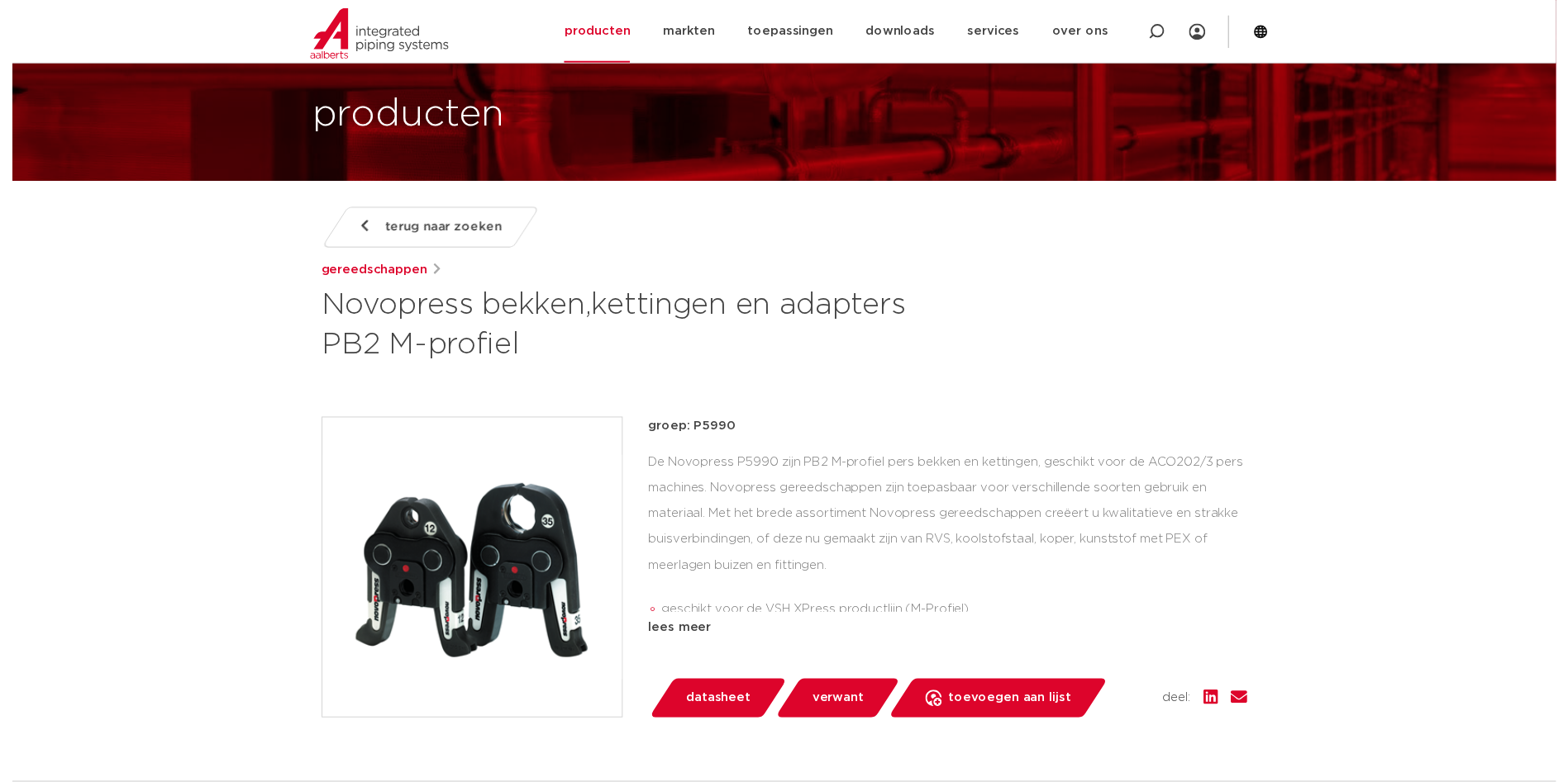
scroll to position [248, 0]
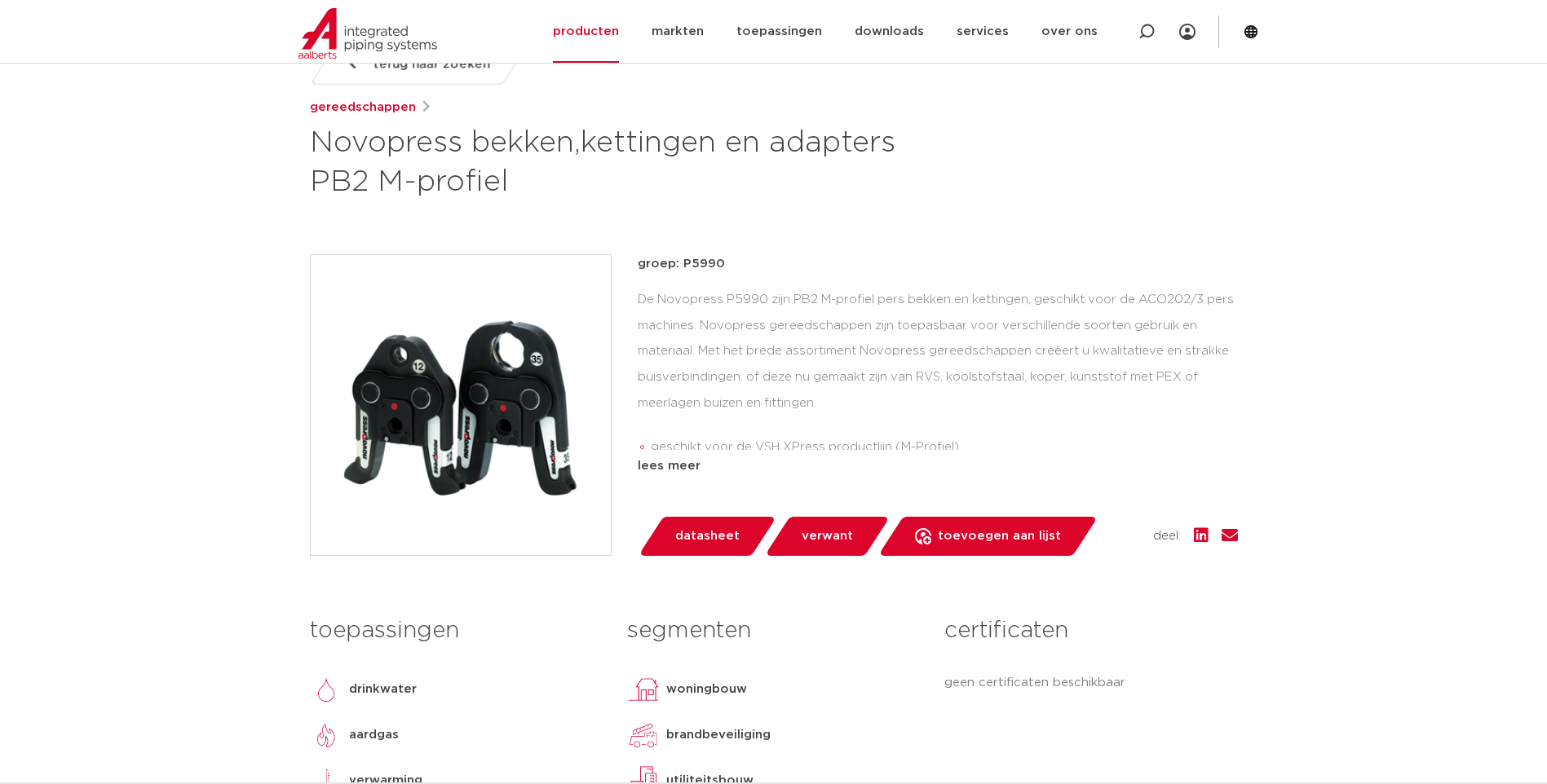
click at [671, 527] on link "datasheet" at bounding box center [706, 536] width 138 height 39
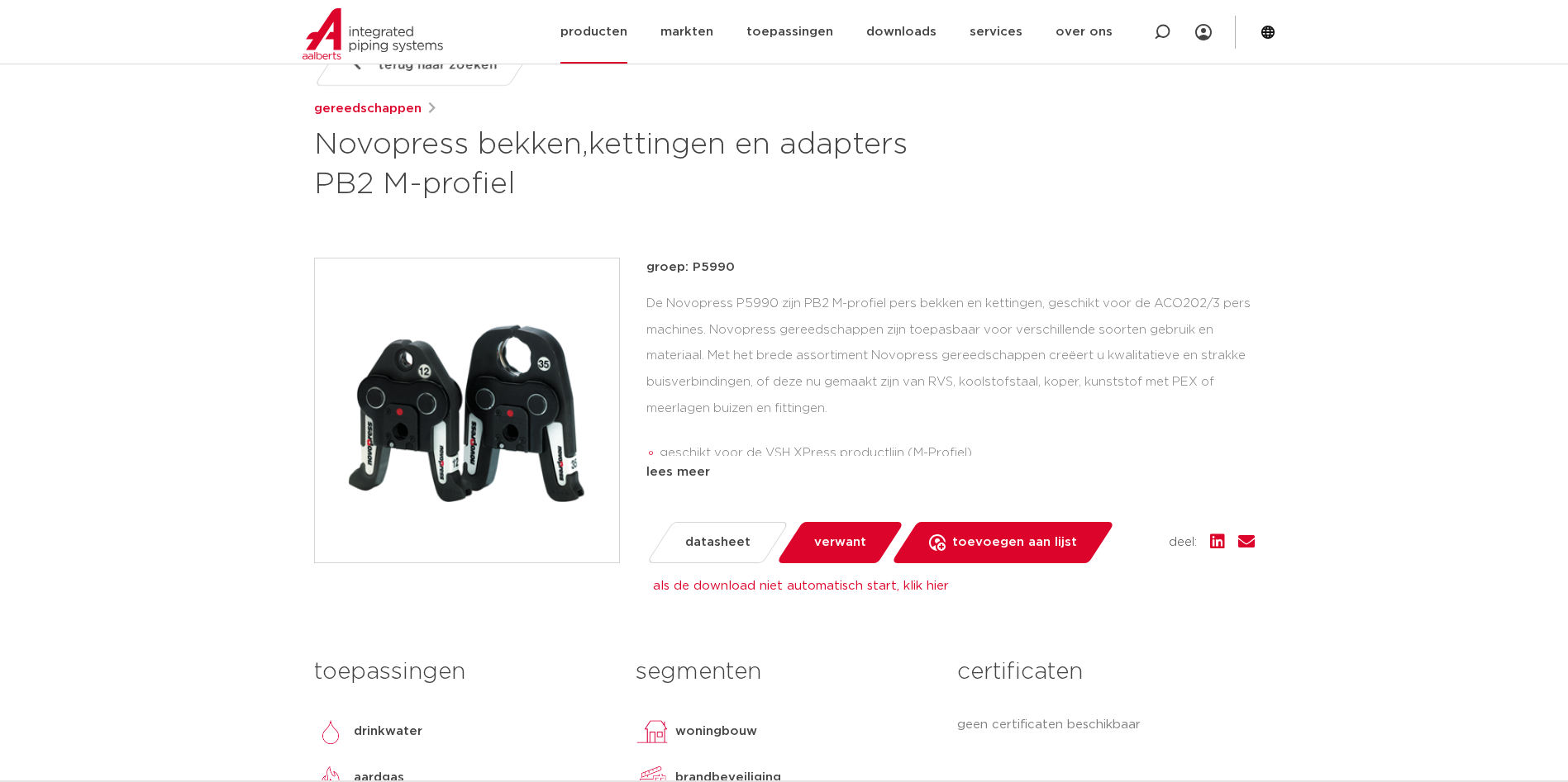
click at [607, 32] on link "producten" at bounding box center [594, 31] width 67 height 64
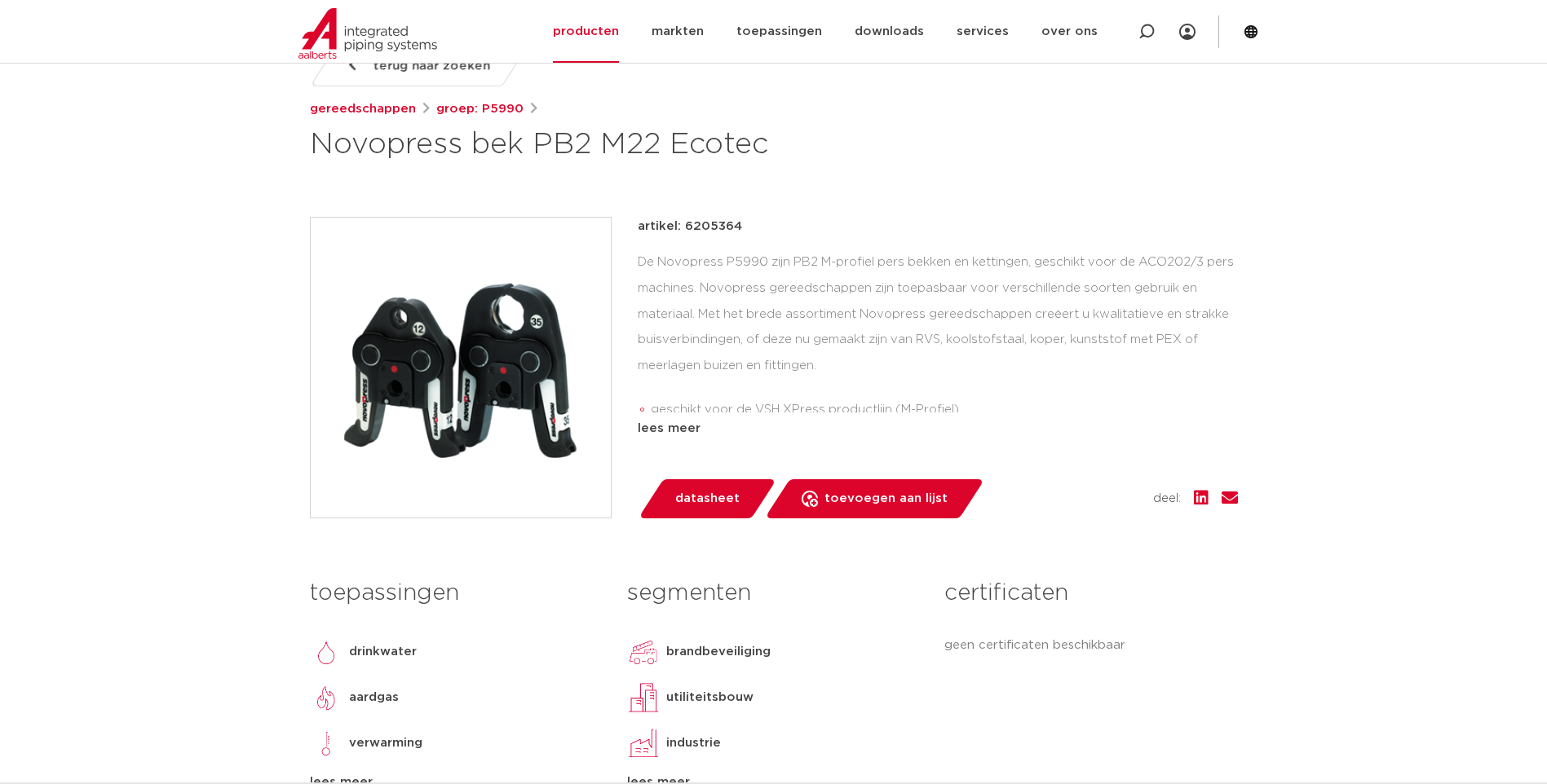
scroll to position [163, 0]
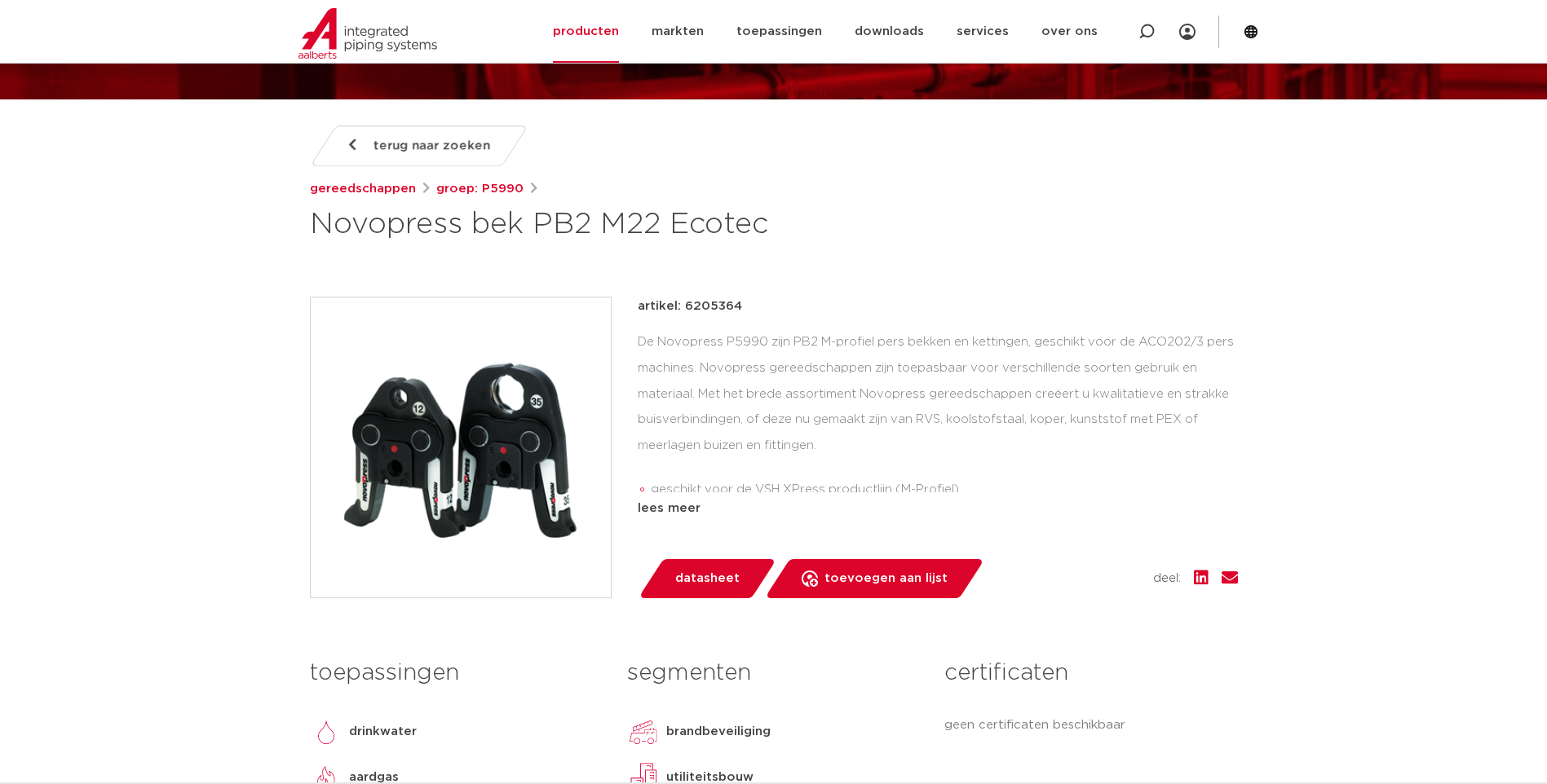
drag, startPoint x: 683, startPoint y: 307, endPoint x: 757, endPoint y: 310, distance: 74.1
click at [757, 310] on div "artikel: 6205364" at bounding box center [937, 306] width 600 height 19
copy p "6205364"
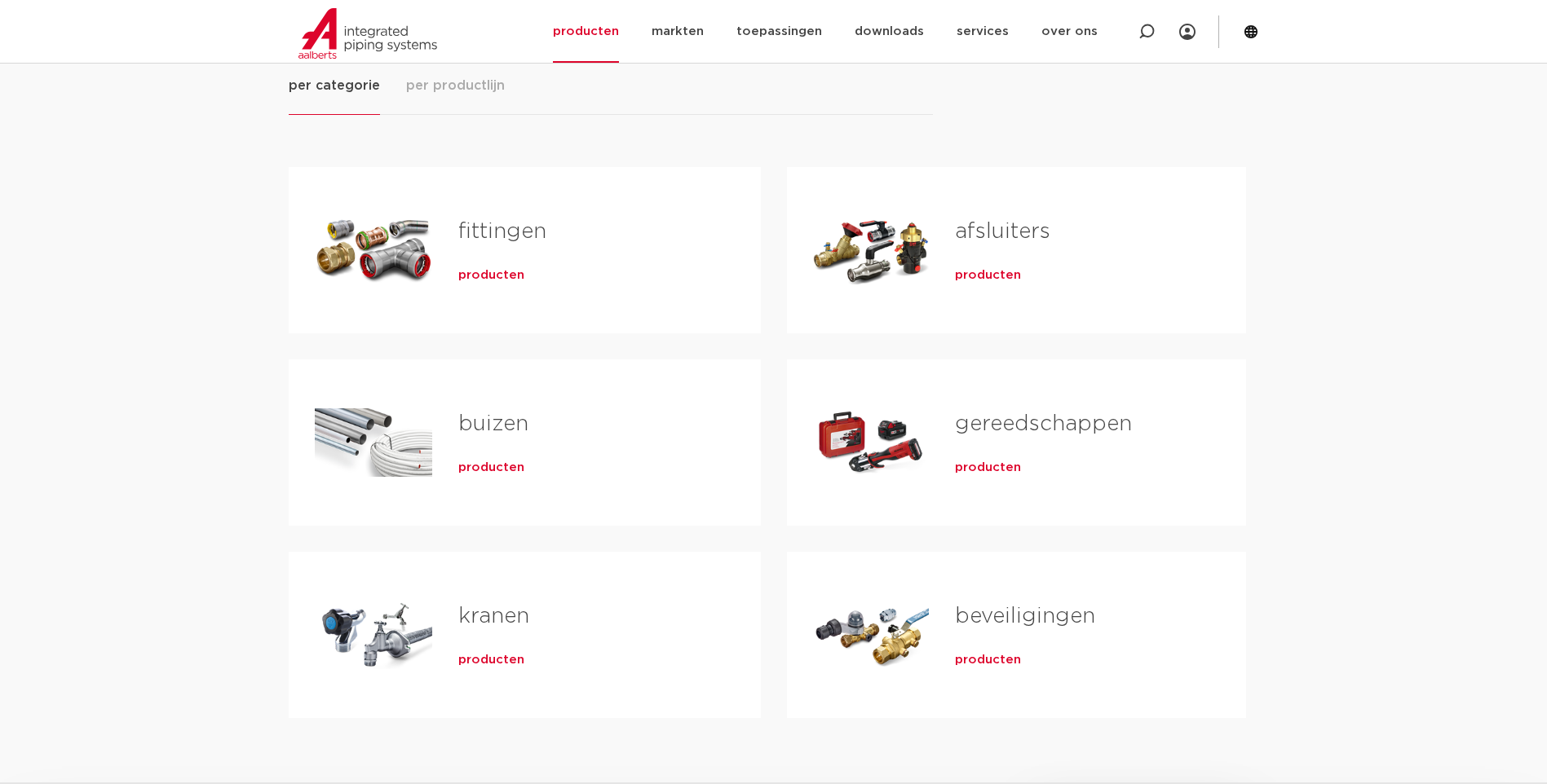
scroll to position [326, 0]
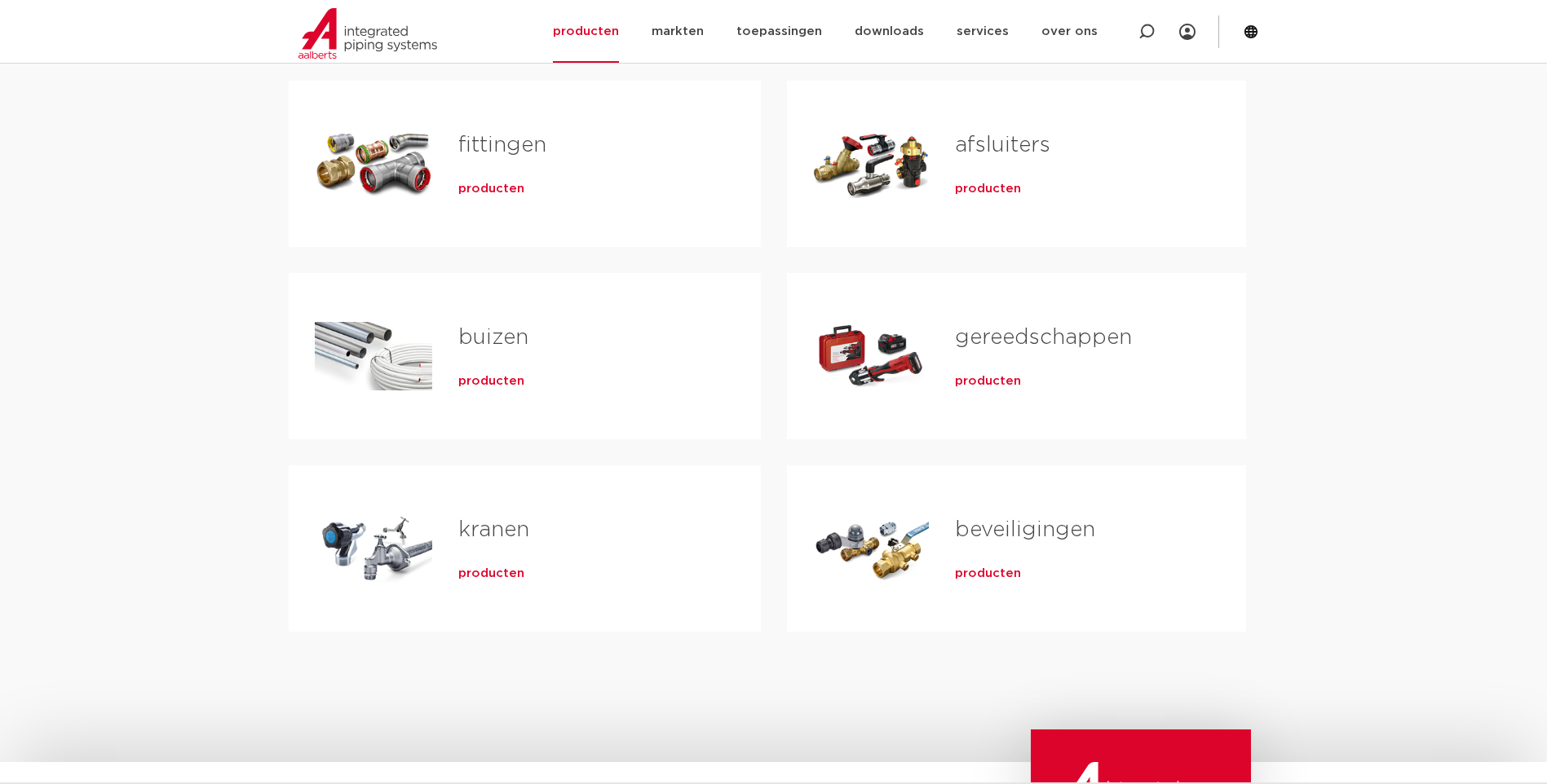
click at [990, 335] on link "gereedschappen" at bounding box center [1043, 337] width 177 height 21
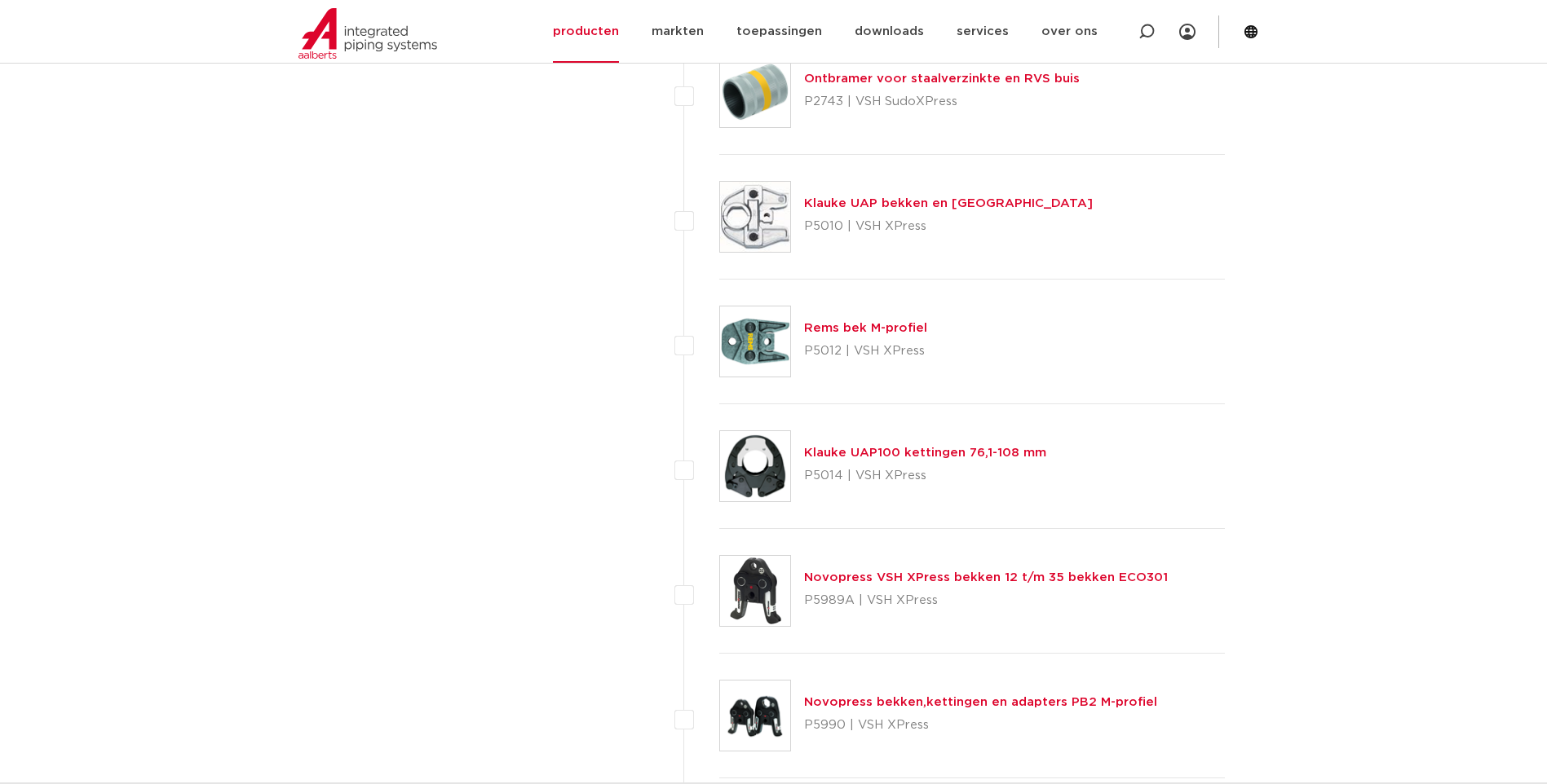
scroll to position [4090, 0]
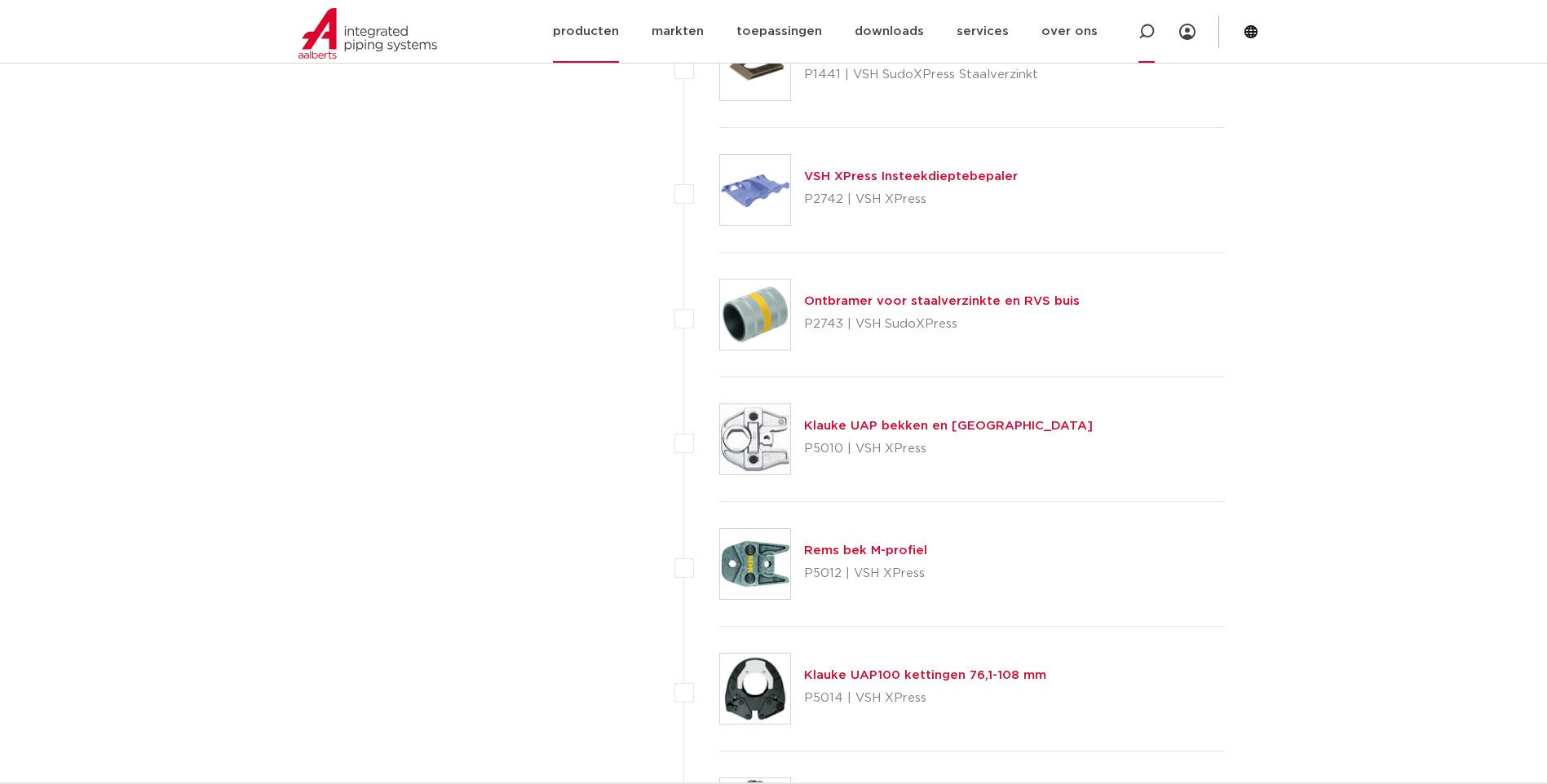
click at [1143, 28] on icon at bounding box center [1146, 31] width 16 height 16
type input "ontbramer"
click button "Zoeken" at bounding box center [0, 0] width 0 height 0
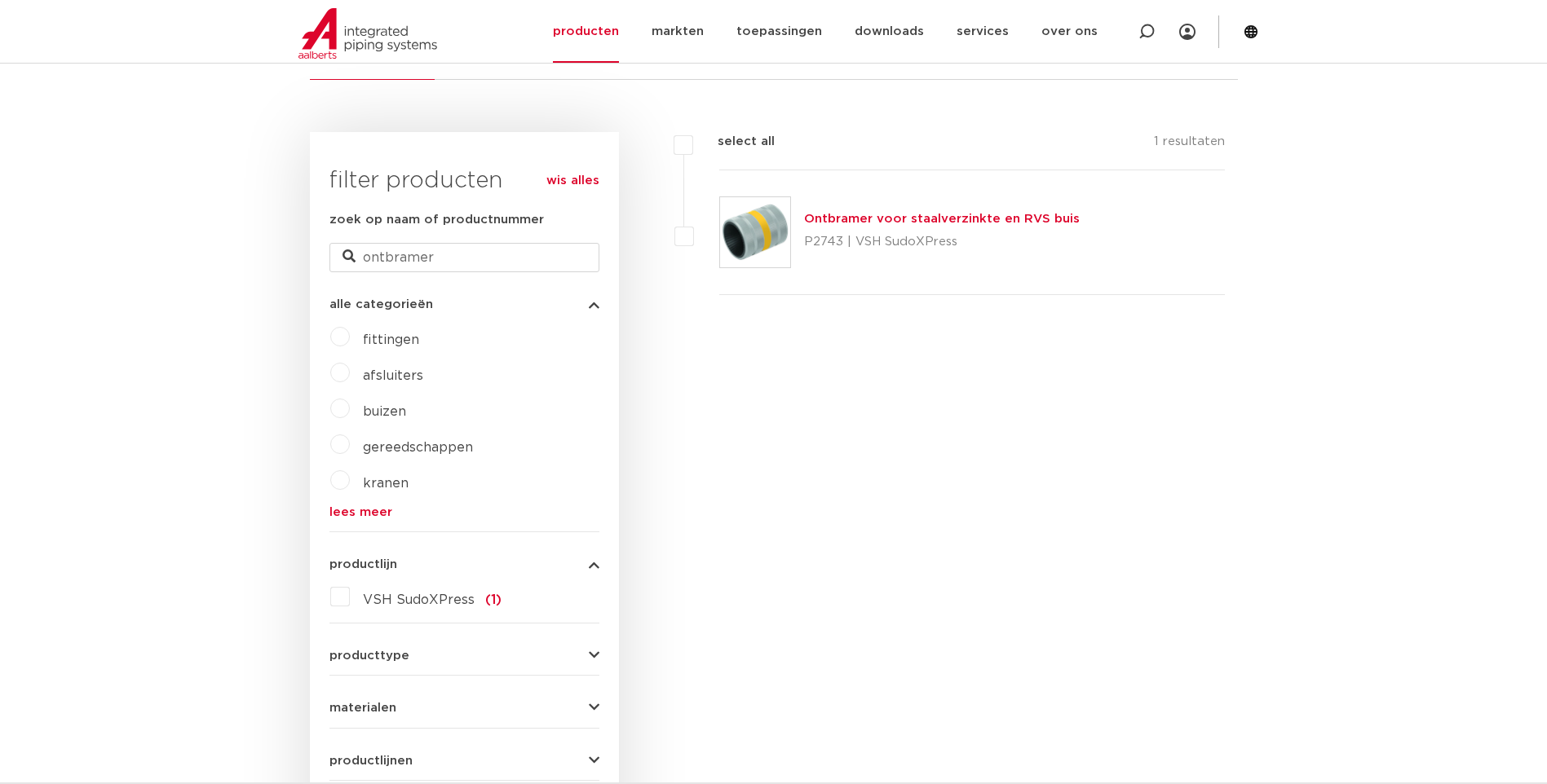
scroll to position [299, 0]
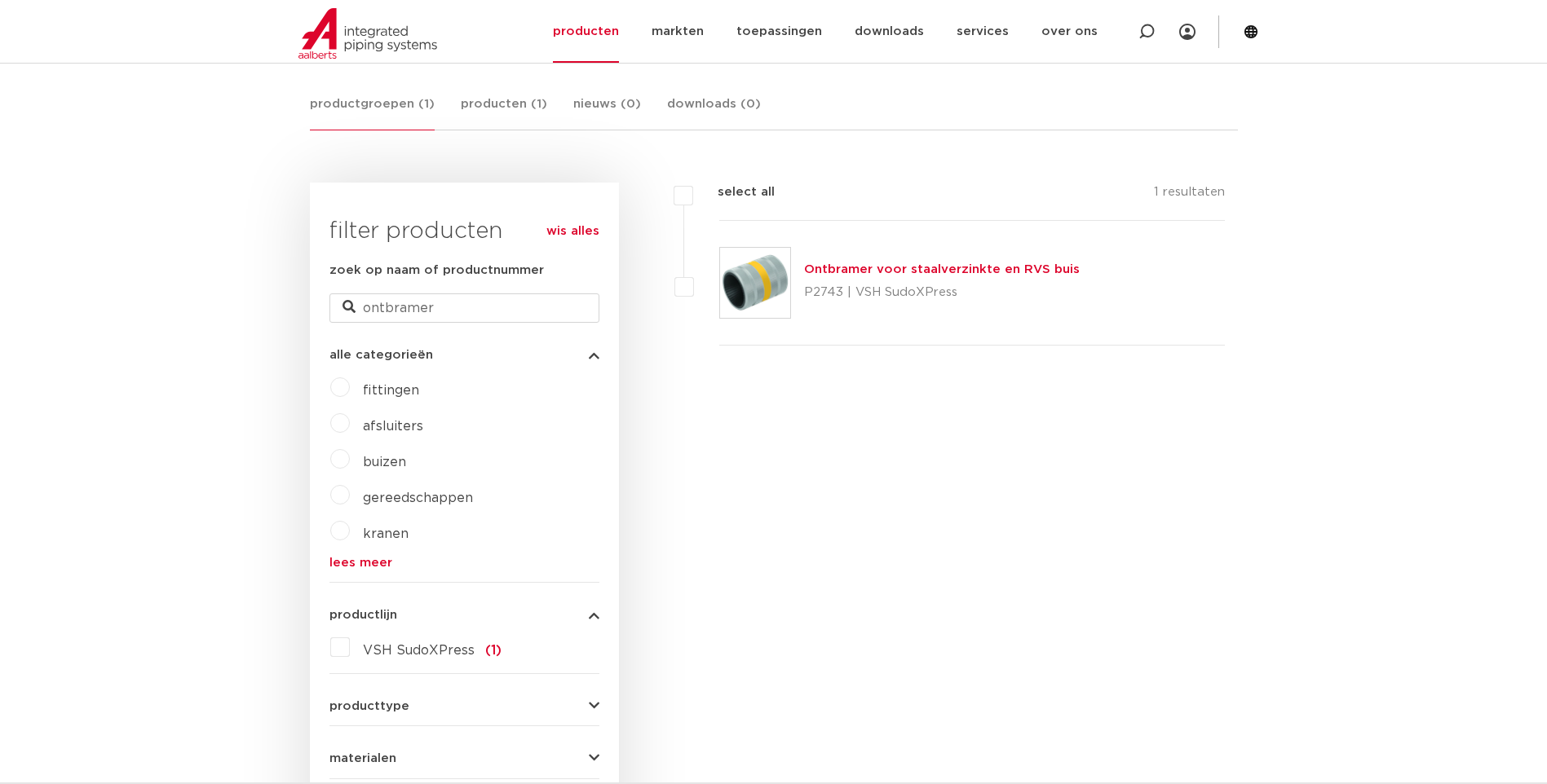
click at [865, 265] on link "Ontbramer voor staalverzinkte en RVS buis" at bounding box center [941, 269] width 275 height 13
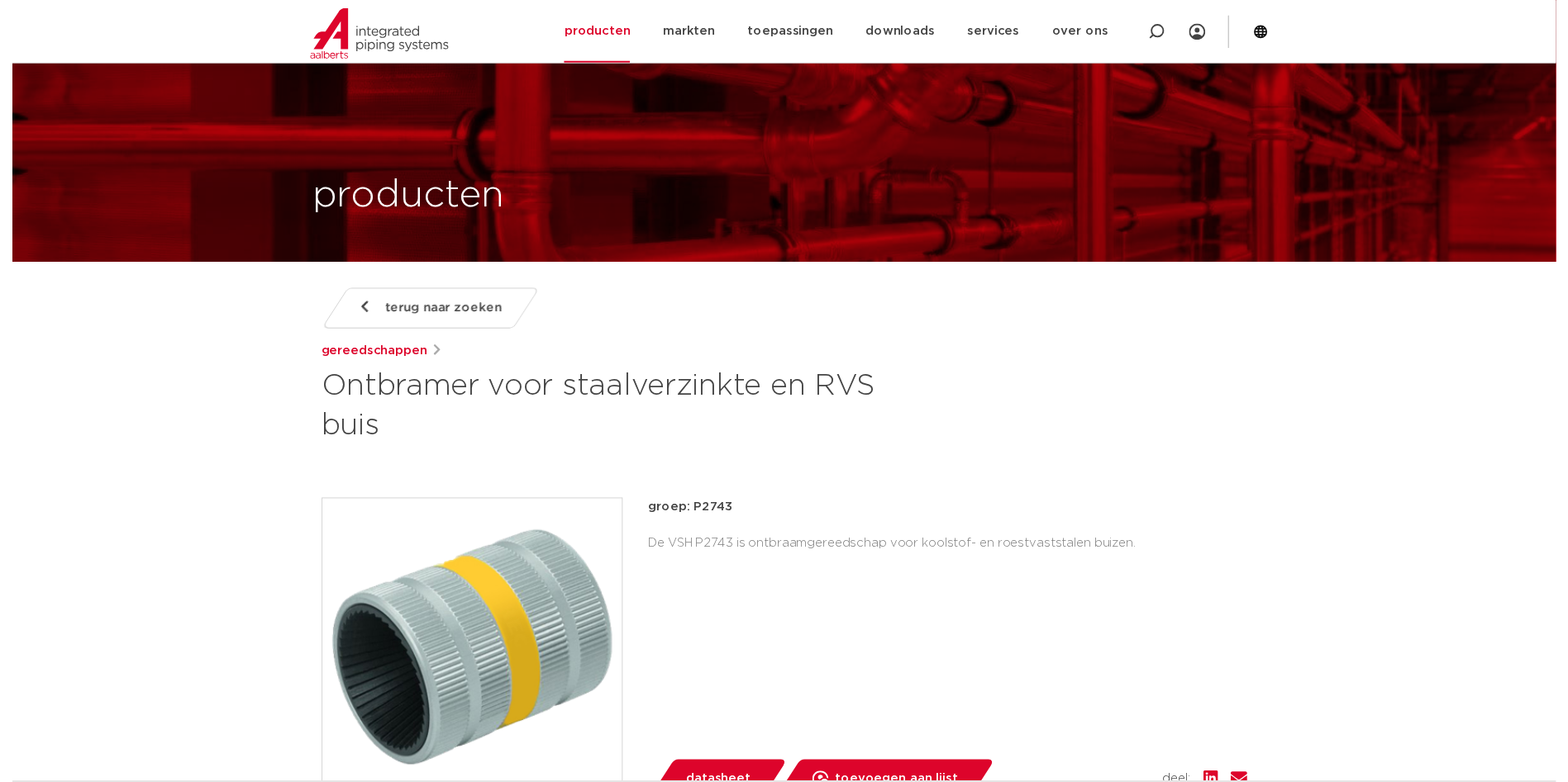
scroll to position [331, 0]
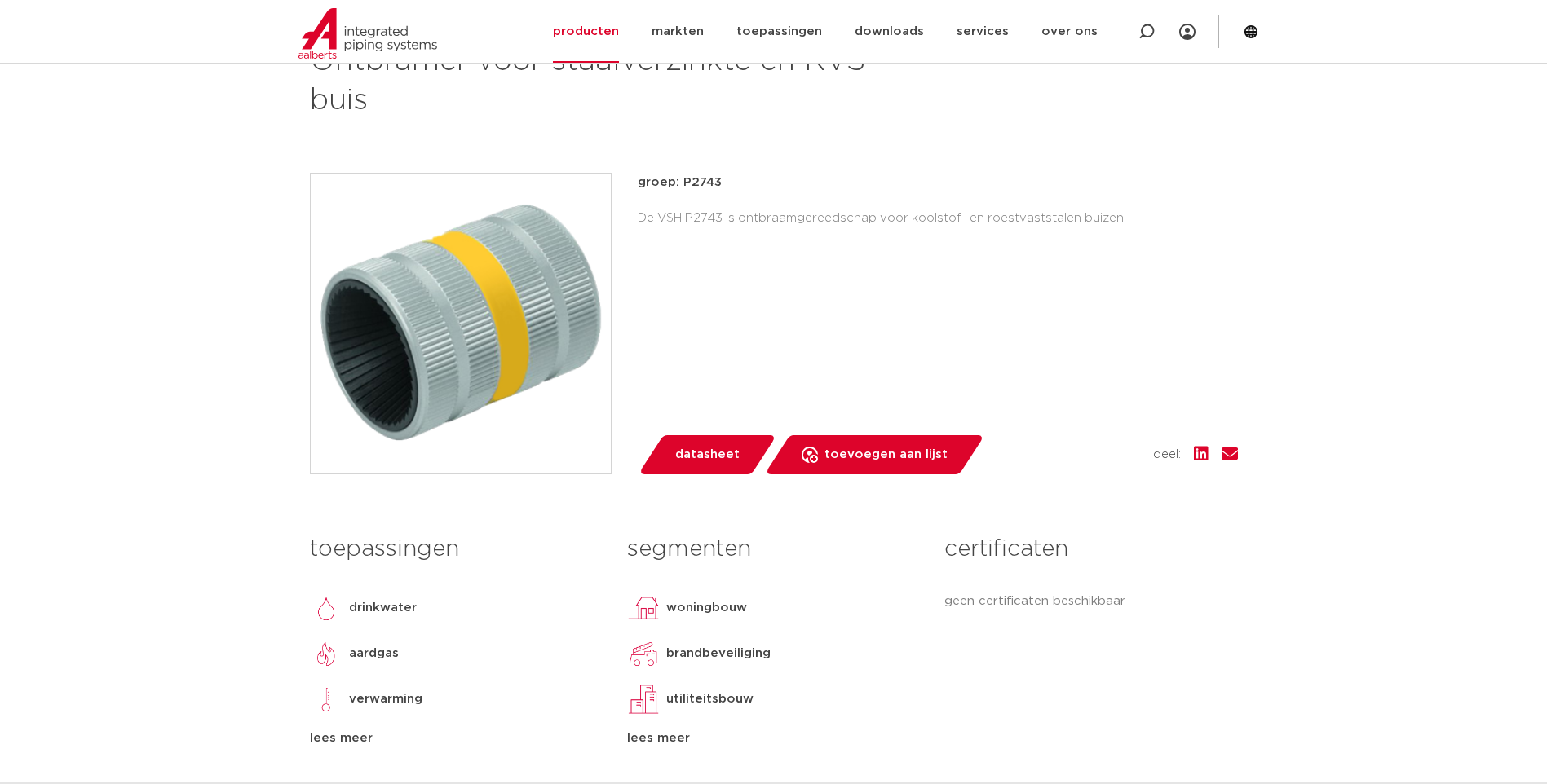
click at [705, 447] on span "datasheet" at bounding box center [707, 454] width 65 height 26
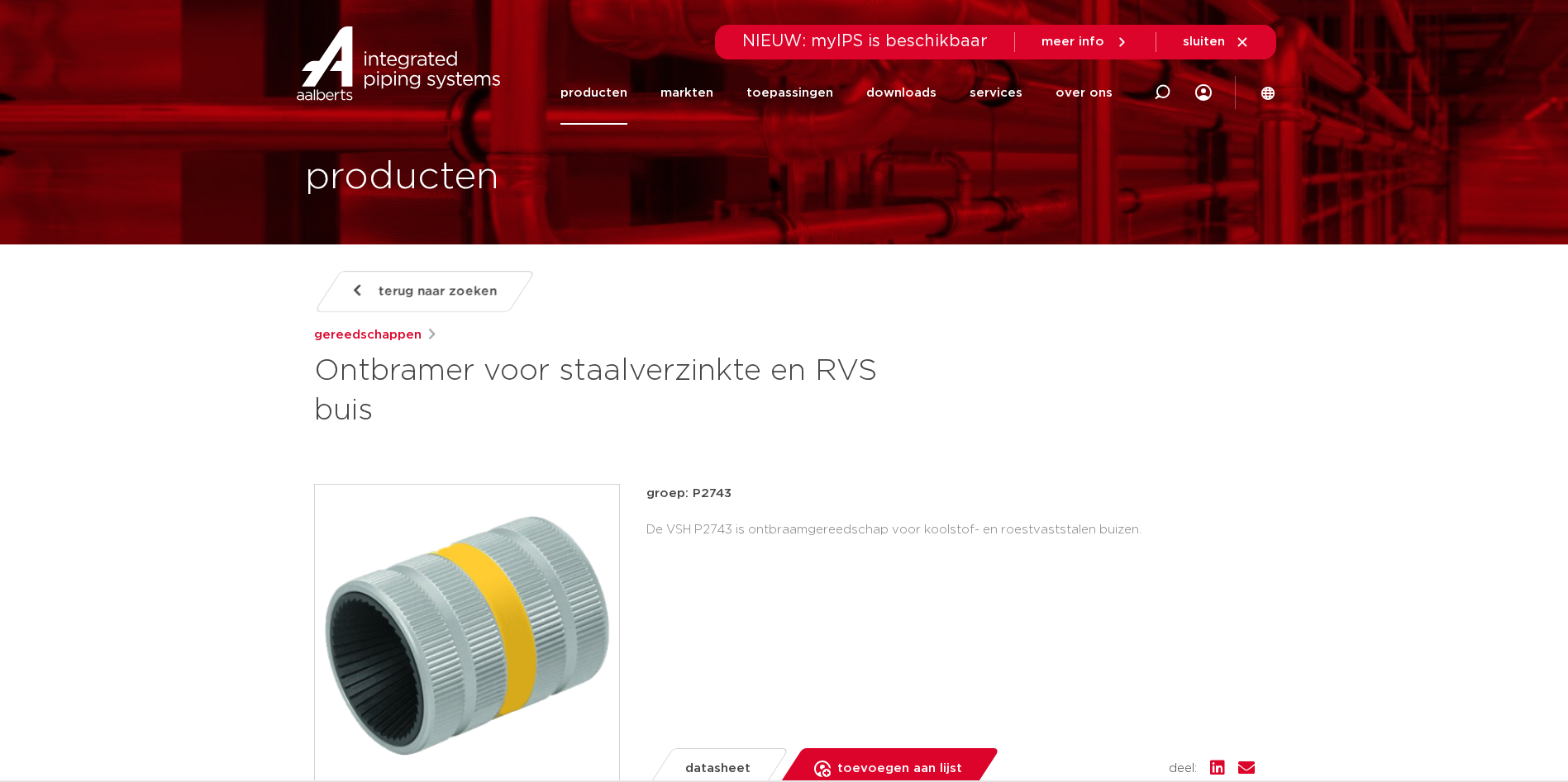
scroll to position [0, 0]
